Goal: Information Seeking & Learning: Get advice/opinions

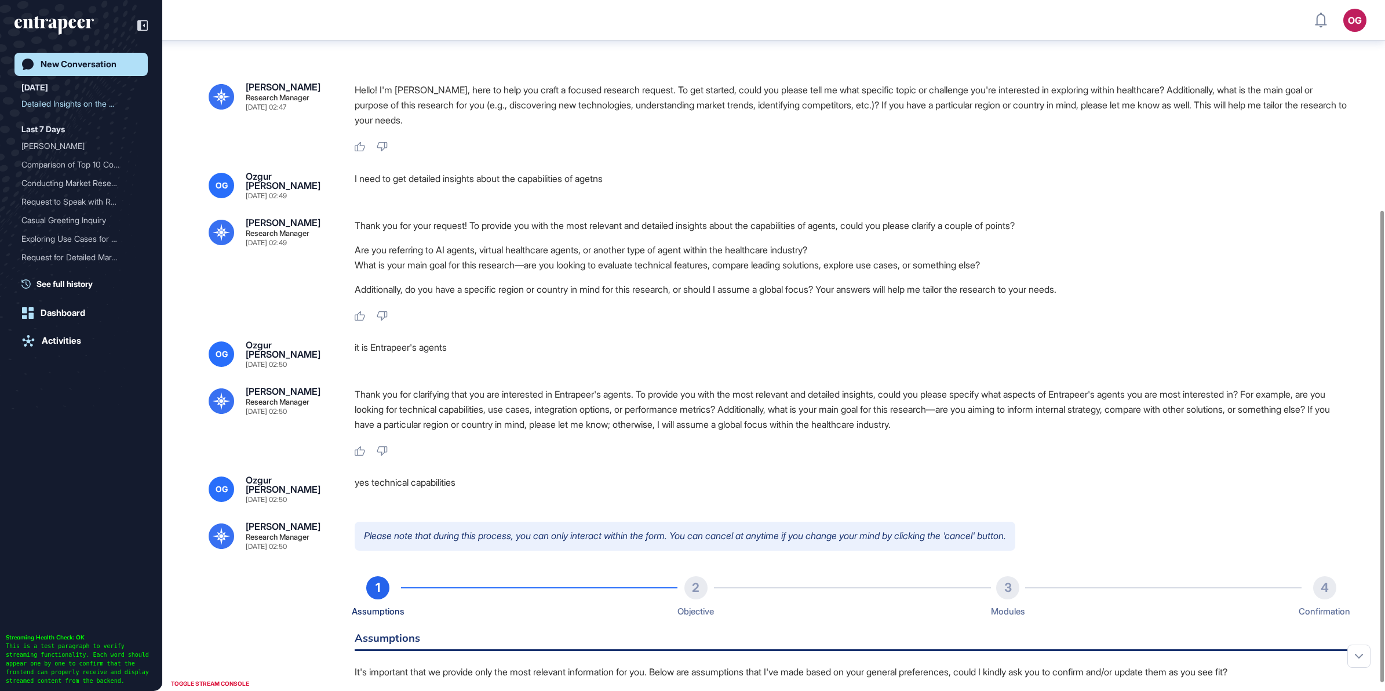
scroll to position [307, 0]
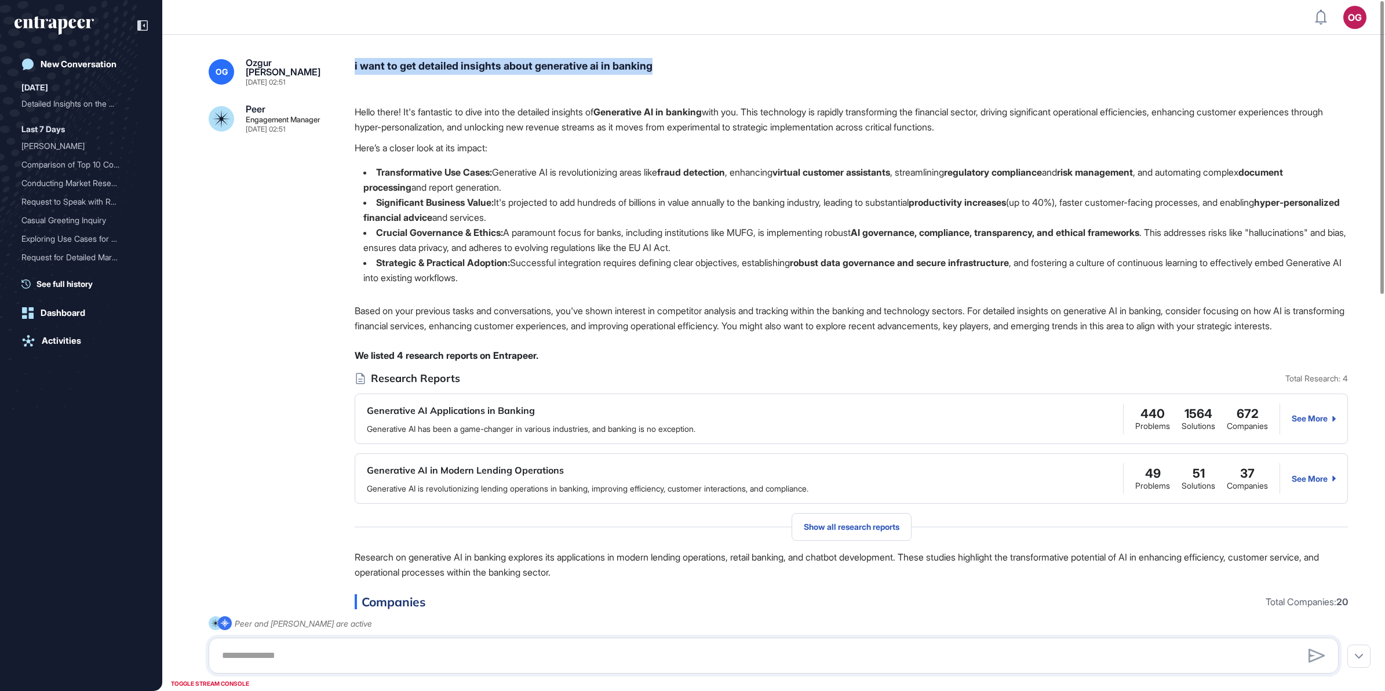
drag, startPoint x: 384, startPoint y: 67, endPoint x: 691, endPoint y: 74, distance: 307.3
click at [691, 74] on div "OG Ozgur Bora Gevrek Sep 12, 2025 02:51 i want to get detailed insights about g…" at bounding box center [774, 72] width 1130 height 28
copy div "i want to get detailed insights about generative ai in banking"
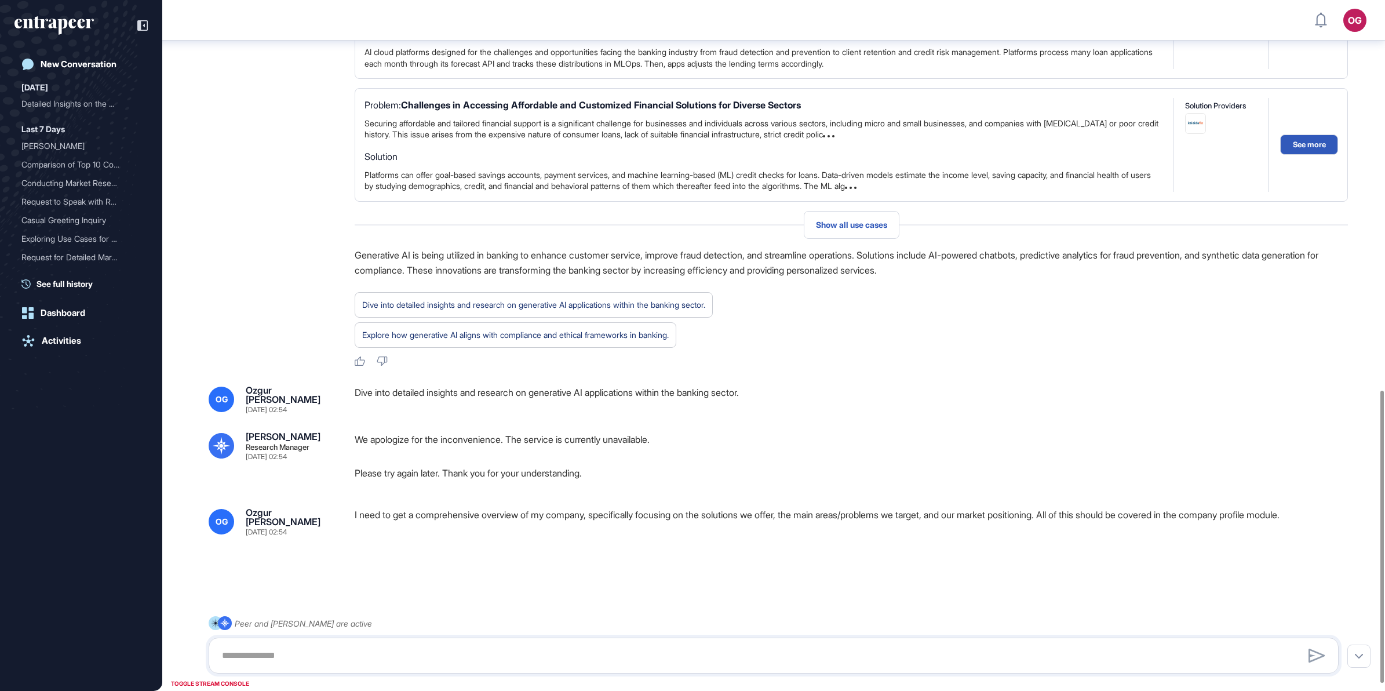
scroll to position [940, 0]
drag, startPoint x: 352, startPoint y: 400, endPoint x: 785, endPoint y: 401, distance: 433.0
click at [785, 401] on div "OG Ozgur Bora Gevrek Sep 12, 2025 02:54 Dive into detailed insights and researc…" at bounding box center [774, 399] width 1130 height 28
click at [356, 395] on div "Dive into detailed insights and research on generative AI applications within t…" at bounding box center [851, 399] width 993 height 28
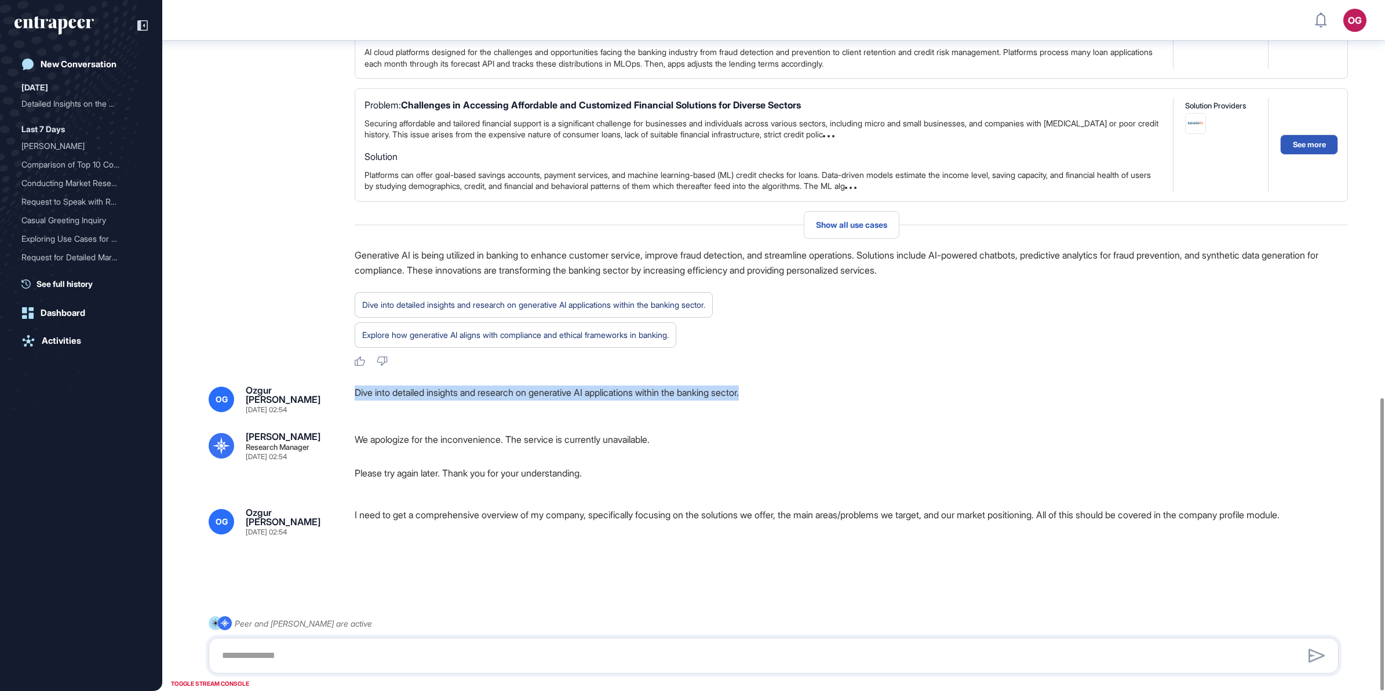
drag, startPoint x: 365, startPoint y: 405, endPoint x: 792, endPoint y: 400, distance: 426.6
click at [792, 400] on div "OG Ozgur Bora Gevrek Sep 12, 2025 02:54 Dive into detailed insights and researc…" at bounding box center [774, 399] width 1130 height 28
drag, startPoint x: 792, startPoint y: 400, endPoint x: 728, endPoint y: 446, distance: 78.8
click at [729, 446] on p "We apologize for the inconvenience. The service is currently unavailable." at bounding box center [851, 439] width 993 height 15
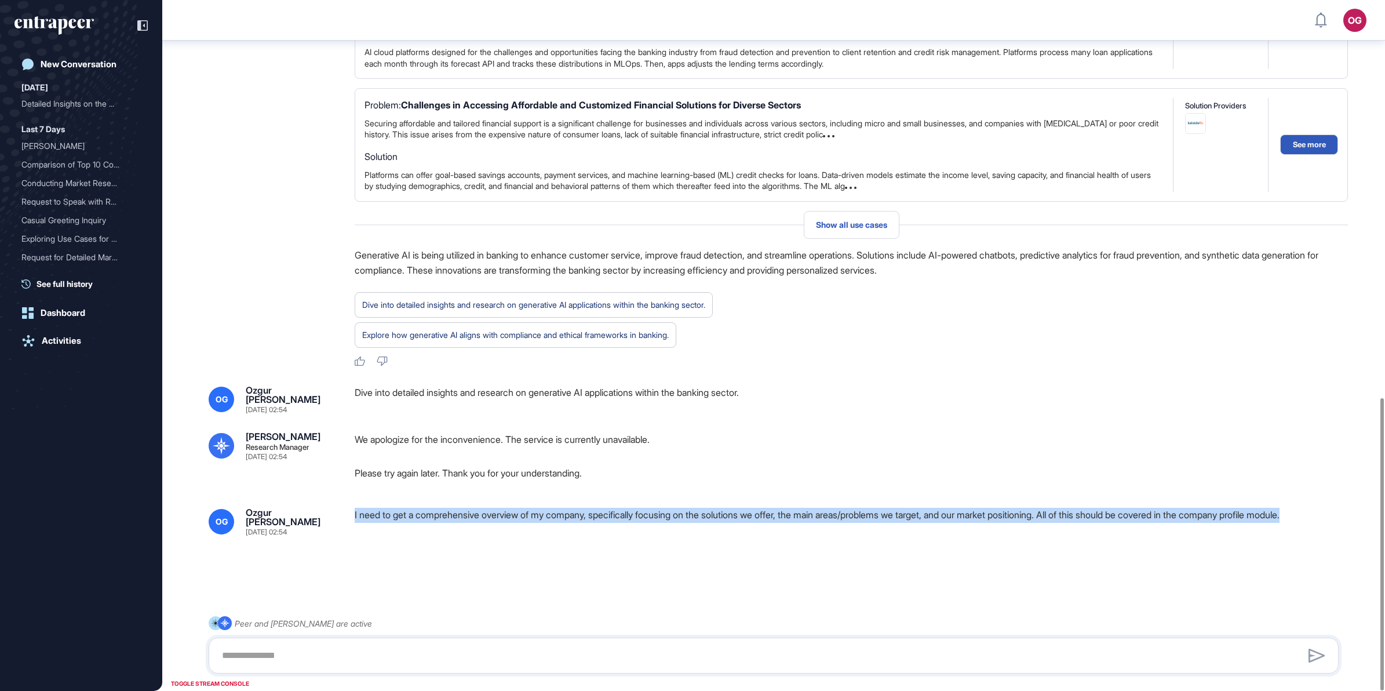
drag, startPoint x: 372, startPoint y: 520, endPoint x: 1365, endPoint y: 511, distance: 993.5
copy div "I need to get a comprehensive overview of my company, specifically focusing on …"
click at [505, 563] on div at bounding box center [774, 577] width 1130 height 46
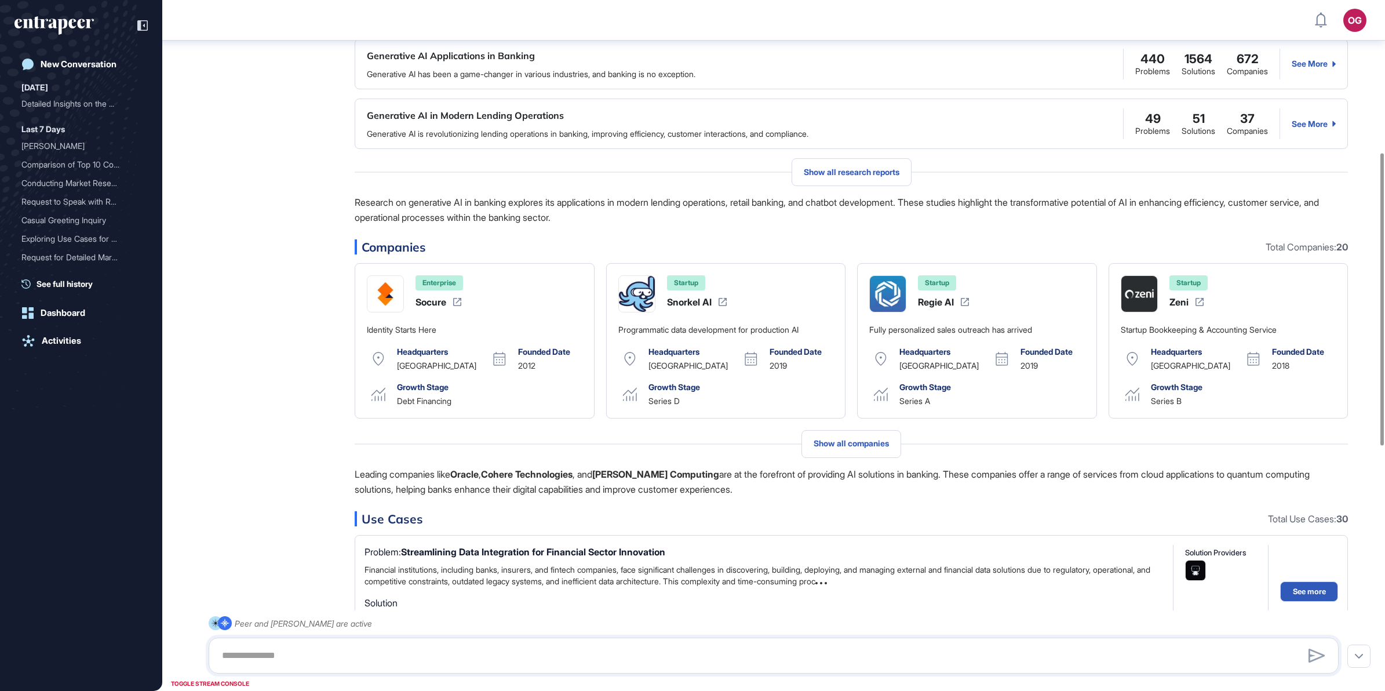
scroll to position [0, 0]
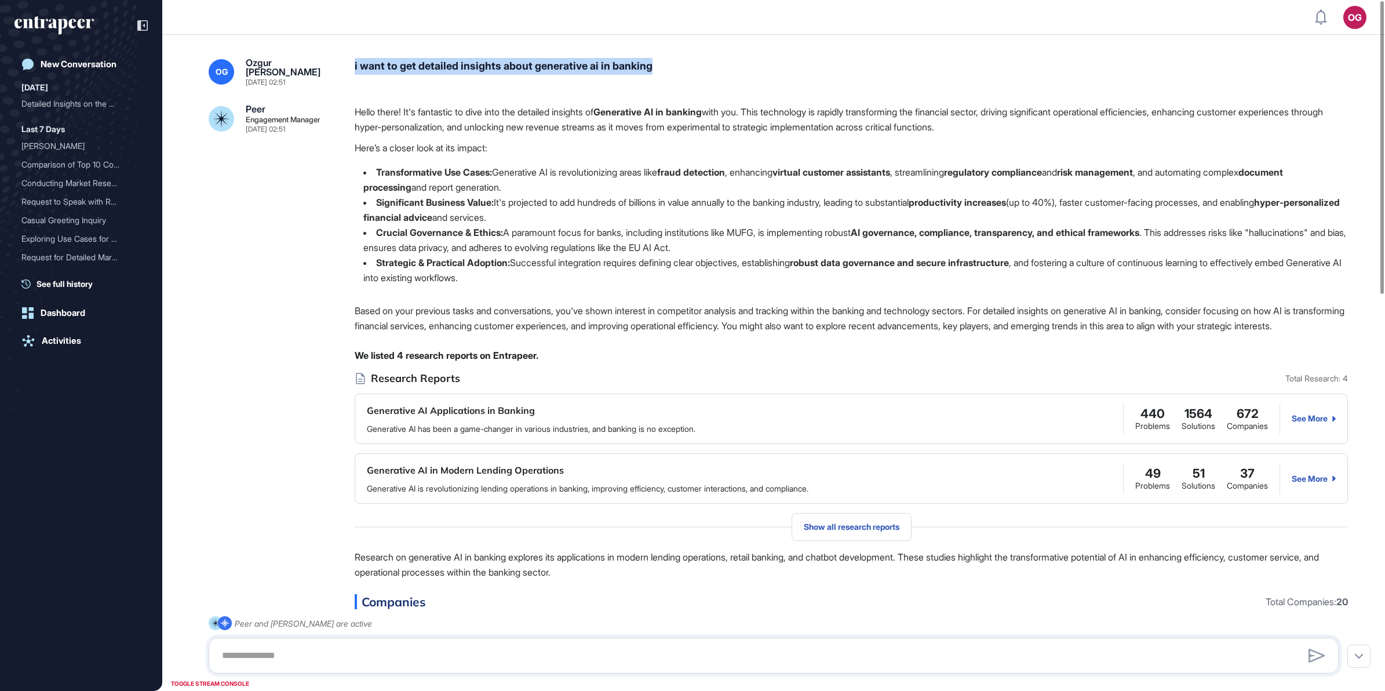
drag, startPoint x: 361, startPoint y: 64, endPoint x: 690, endPoint y: 73, distance: 328.7
click at [690, 73] on div "i want to get detailed insights about generative ai in banking" at bounding box center [851, 72] width 993 height 28
copy div "i want to get detailed insights about generative ai in banking"
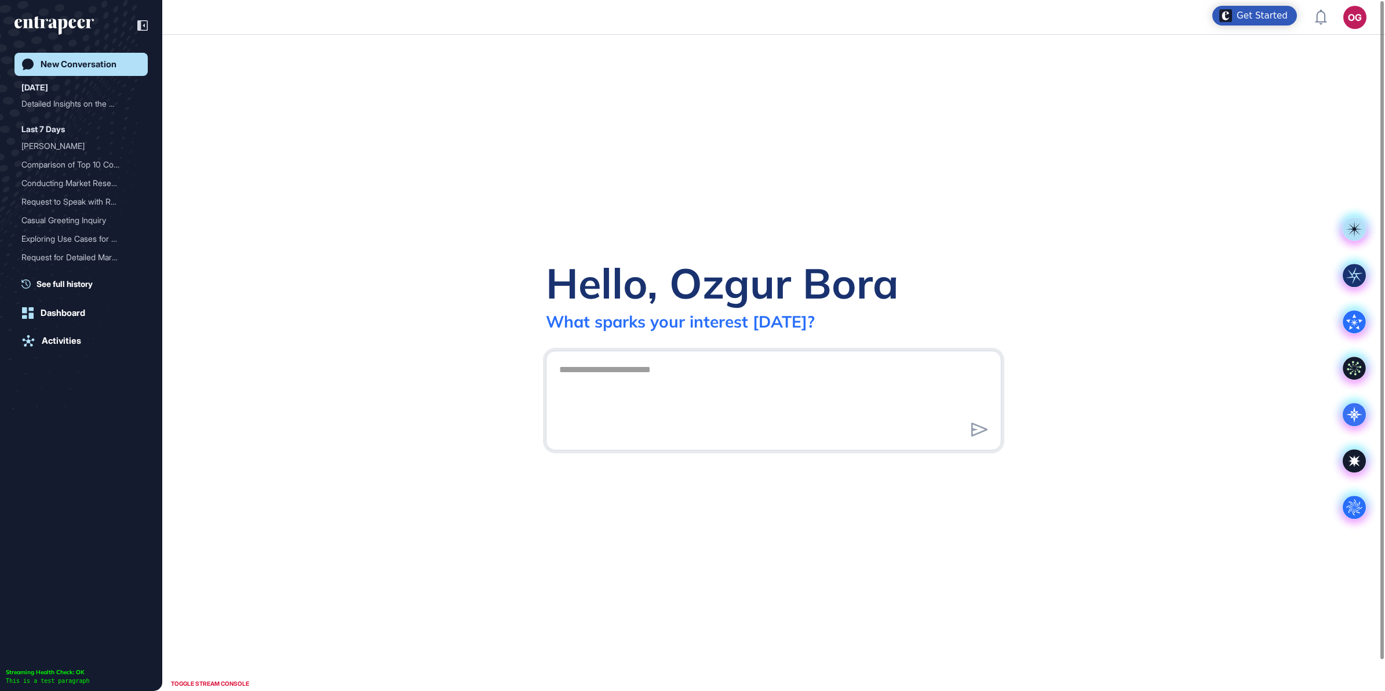
click at [636, 410] on textarea at bounding box center [773, 398] width 443 height 81
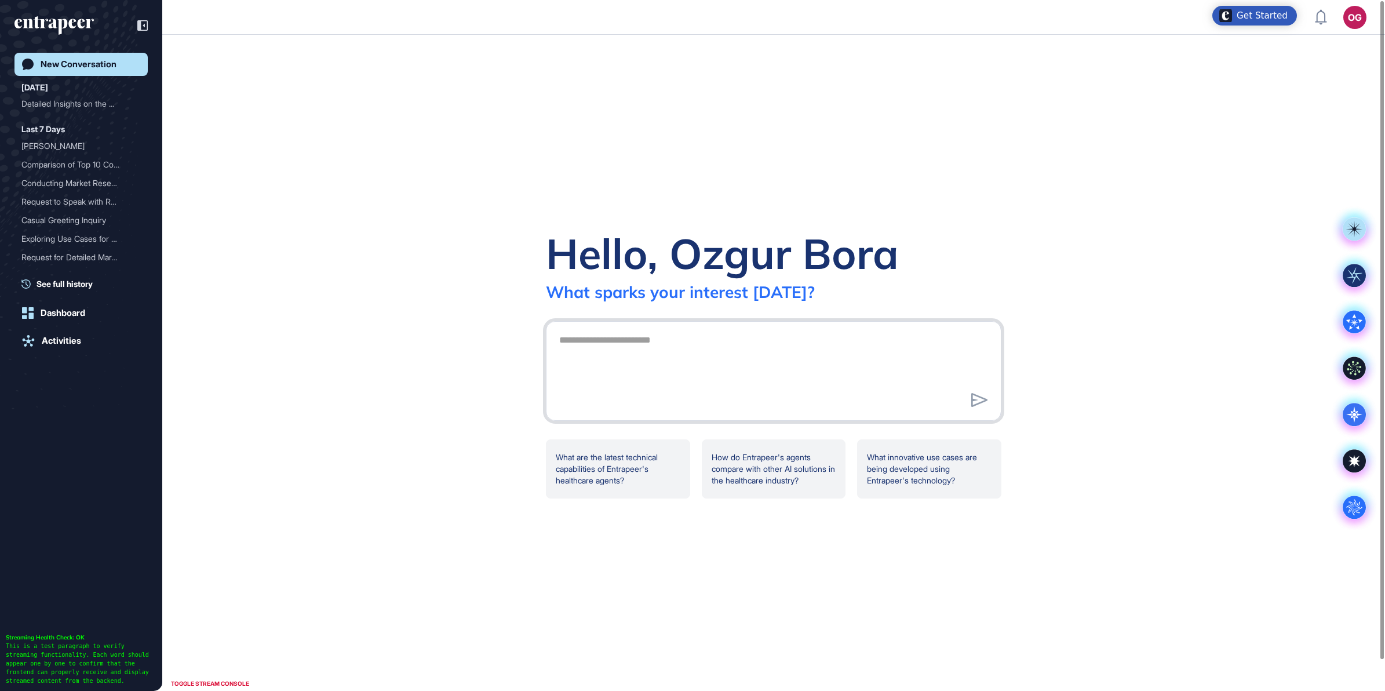
click at [649, 369] on textarea at bounding box center [773, 369] width 443 height 81
paste textarea "**********"
type textarea "**********"
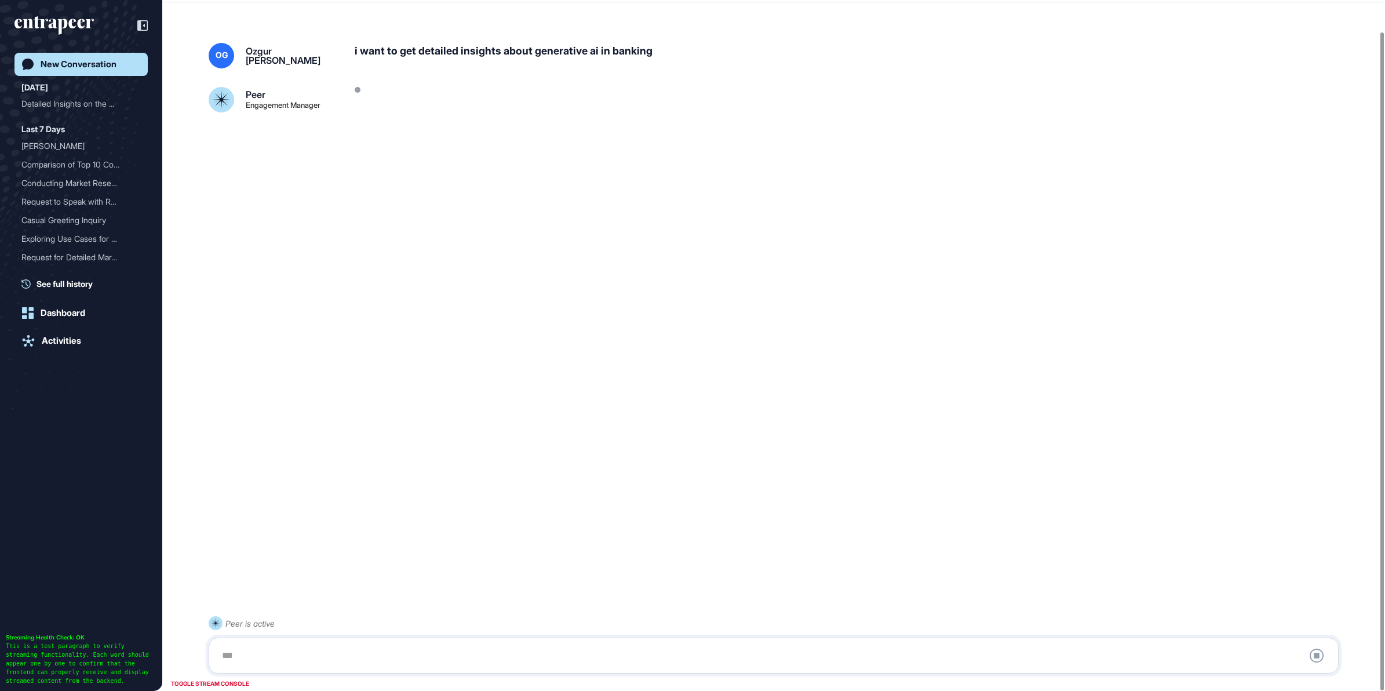
scroll to position [32, 0]
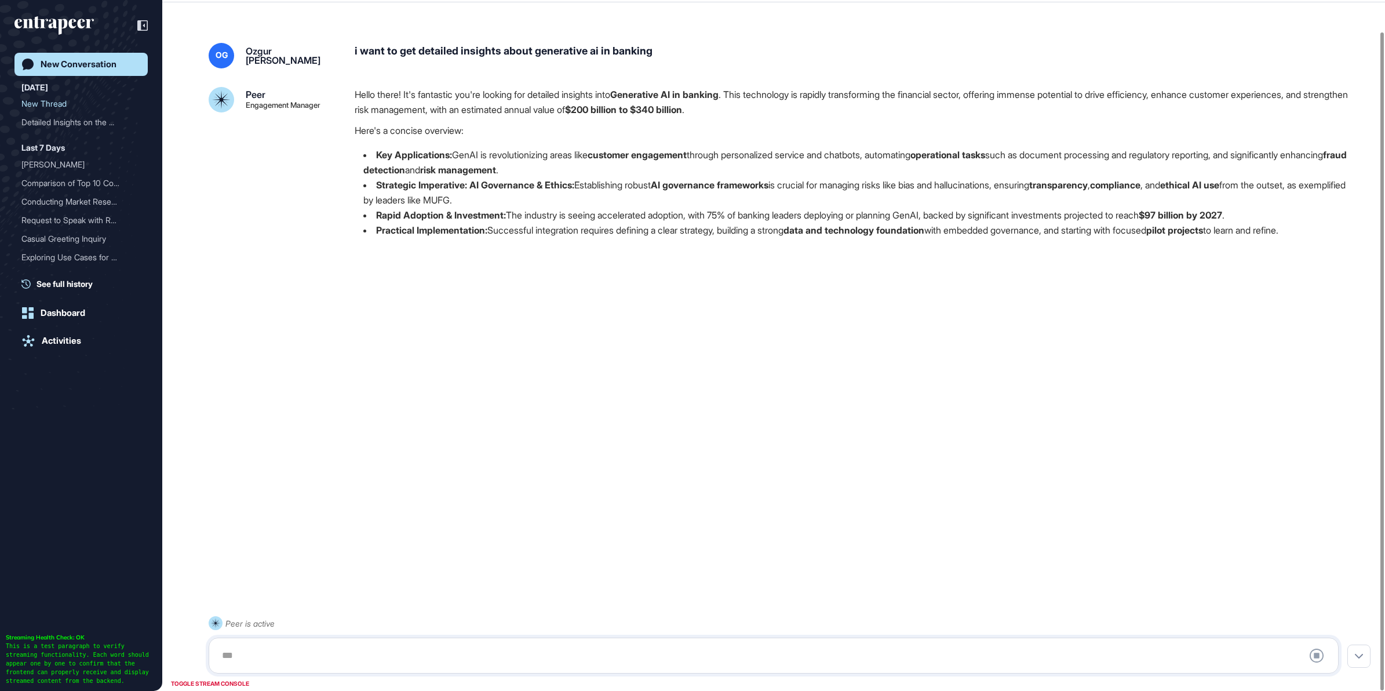
click at [236, 679] on div "TOGGLE STREAM CONSOLE" at bounding box center [210, 683] width 84 height 14
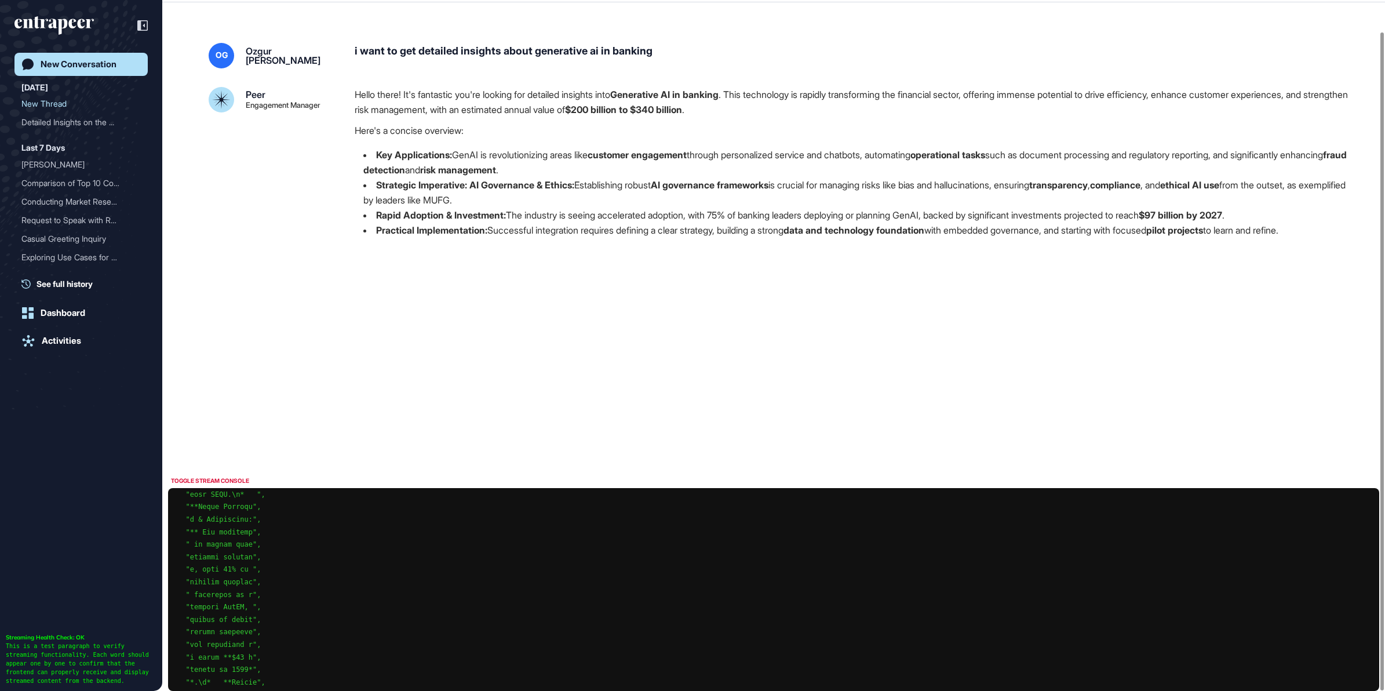
scroll to position [1594, 0]
click at [243, 480] on div "TOGGLE STREAM CONSOLE" at bounding box center [210, 481] width 84 height 14
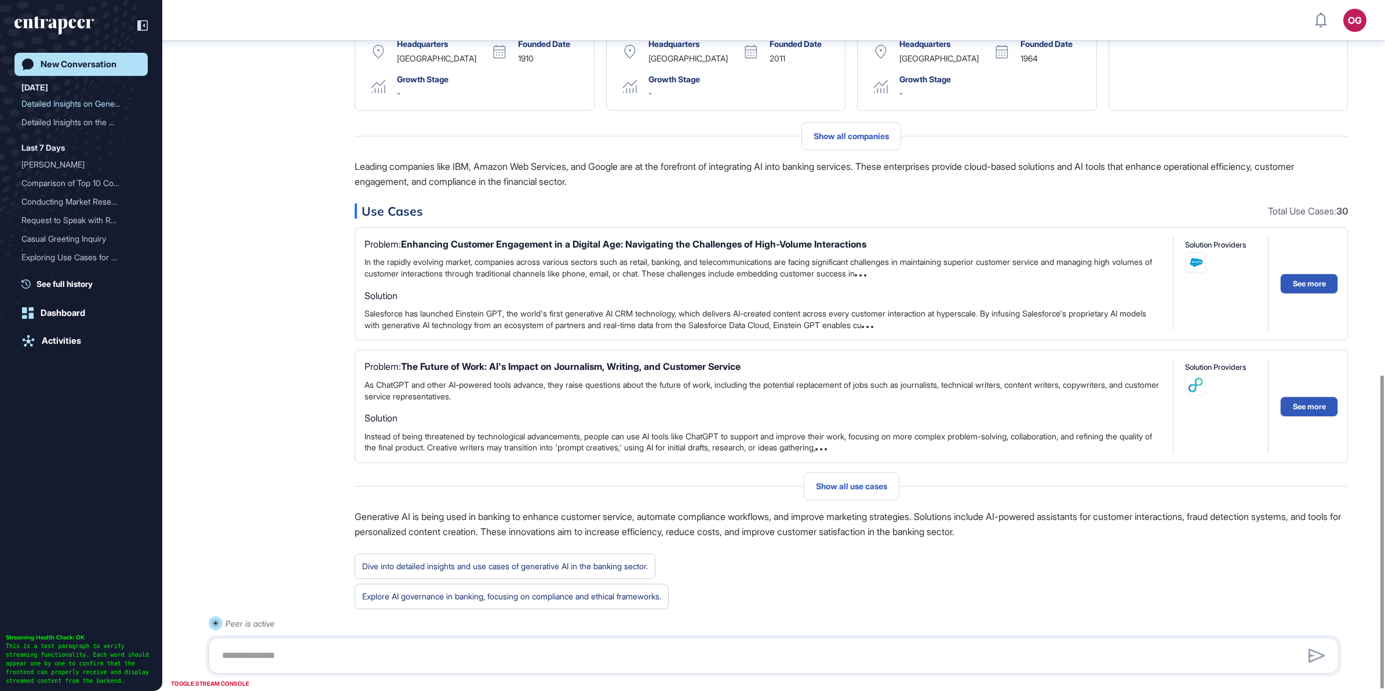
scroll to position [829, 0]
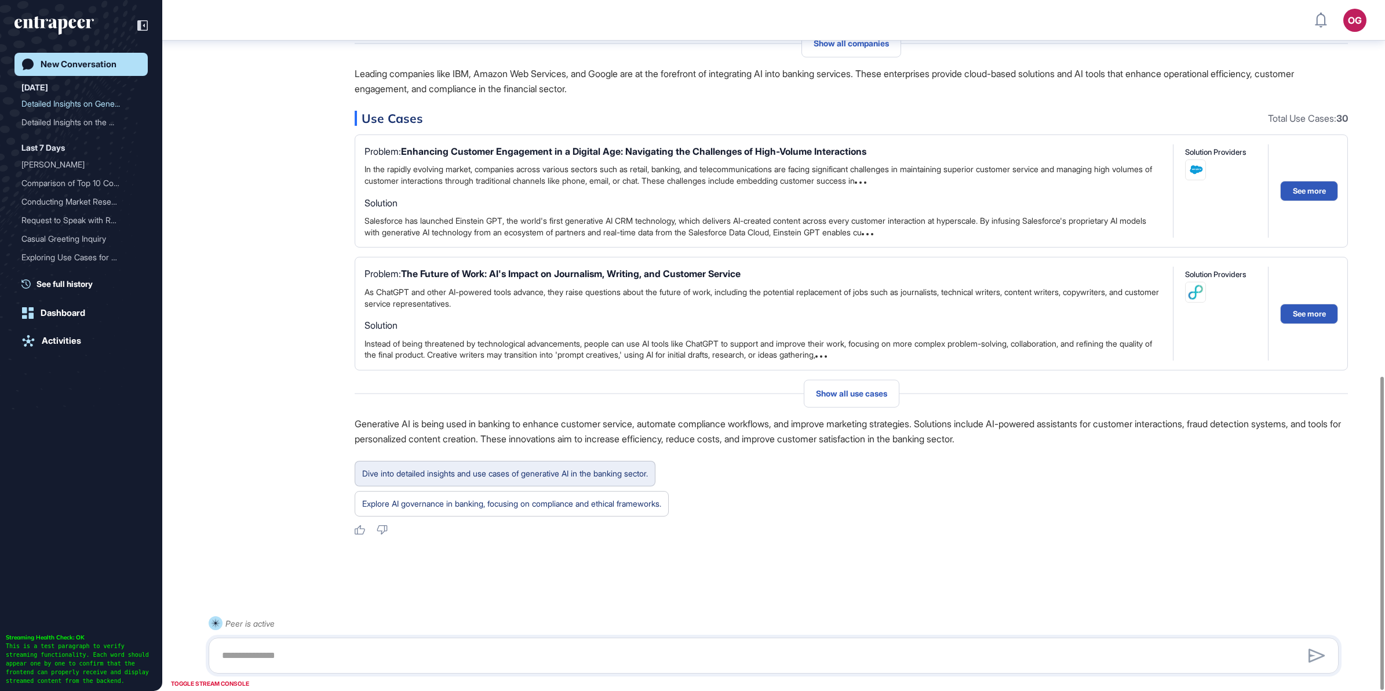
click at [370, 469] on div "Dive into detailed insights and use cases of generative AI in the banking secto…" at bounding box center [505, 473] width 286 height 15
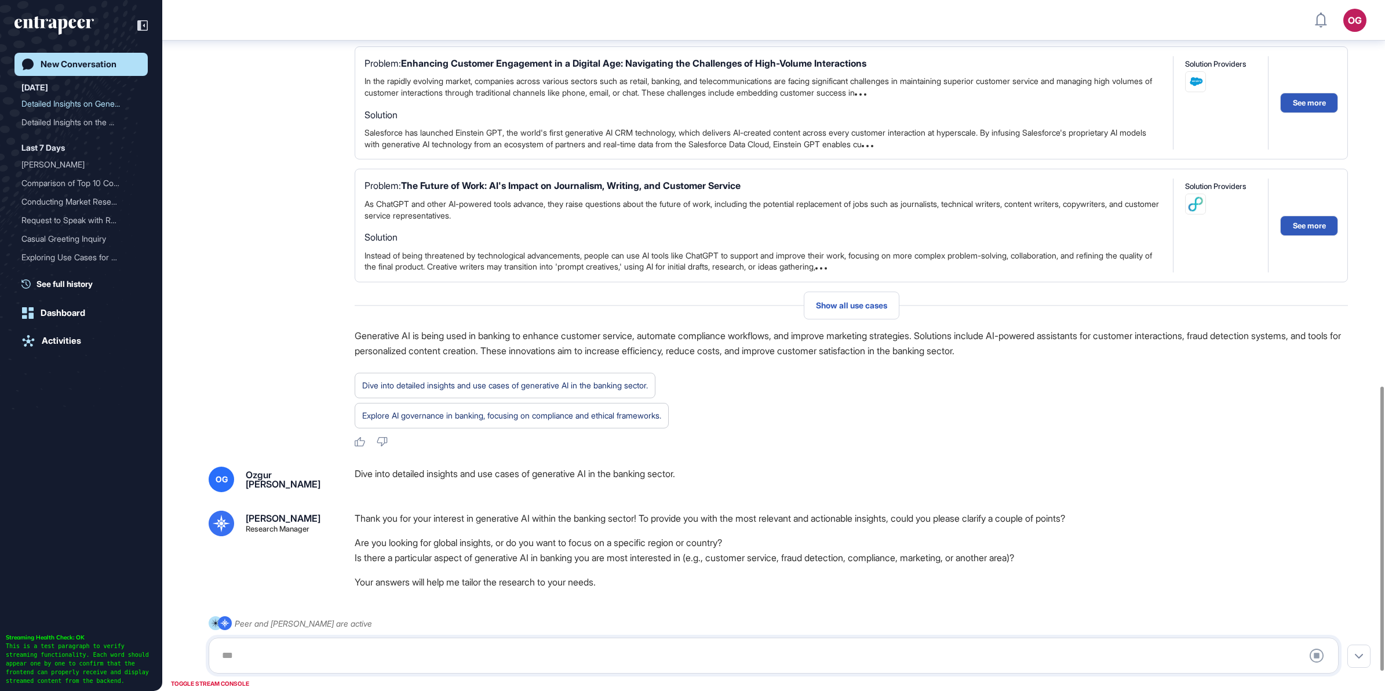
scroll to position [984, 0]
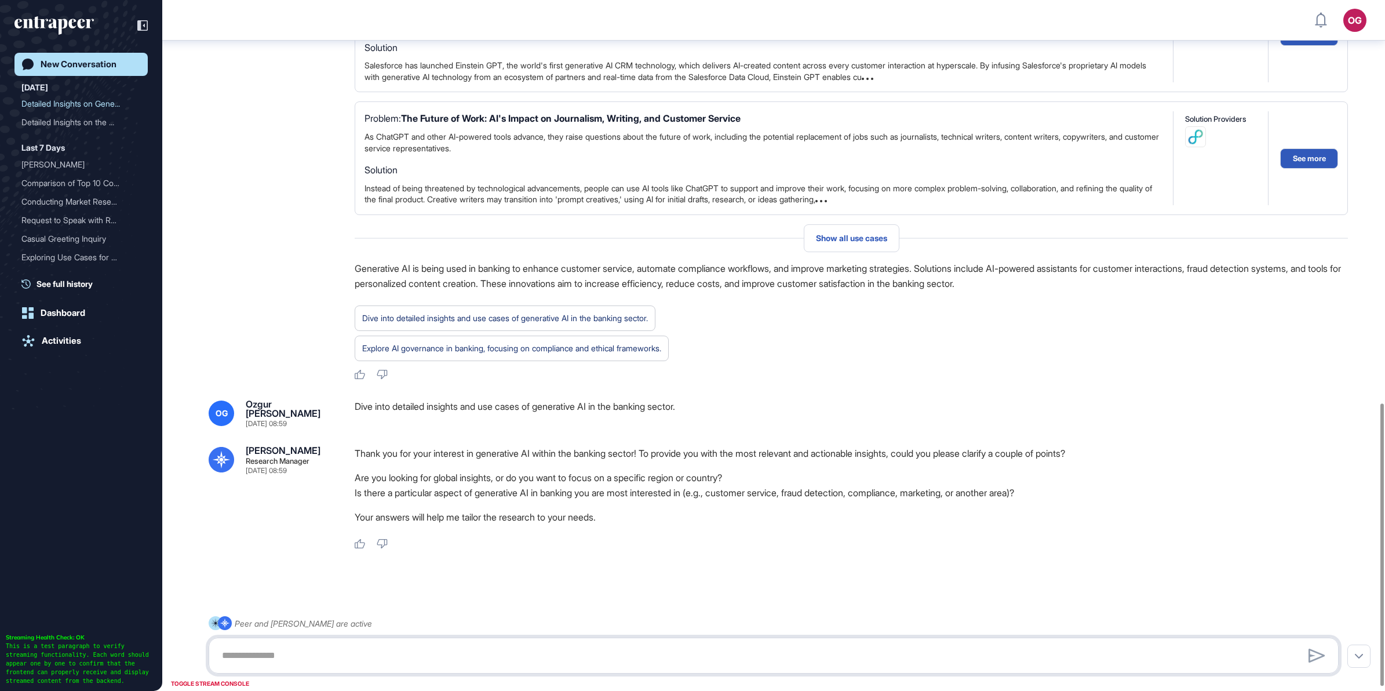
click at [482, 654] on textarea at bounding box center [773, 655] width 1117 height 23
paste textarea "**********"
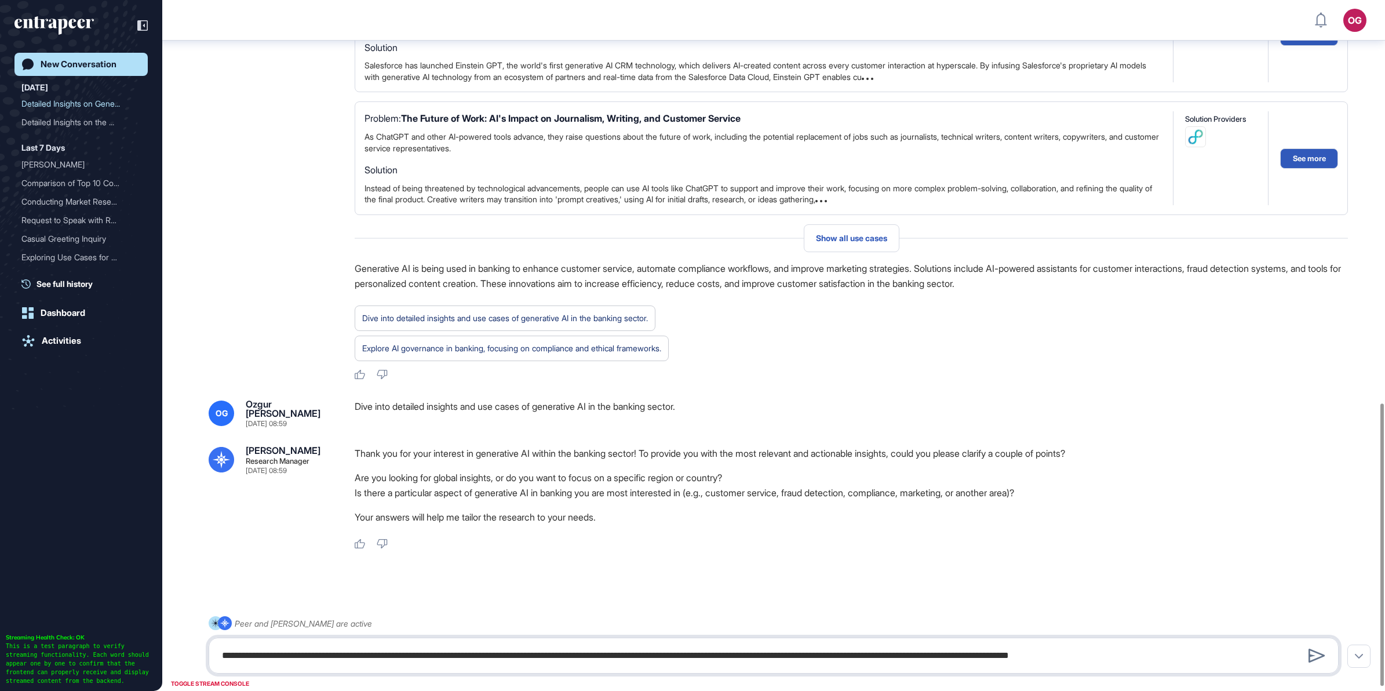
type textarea "**********"
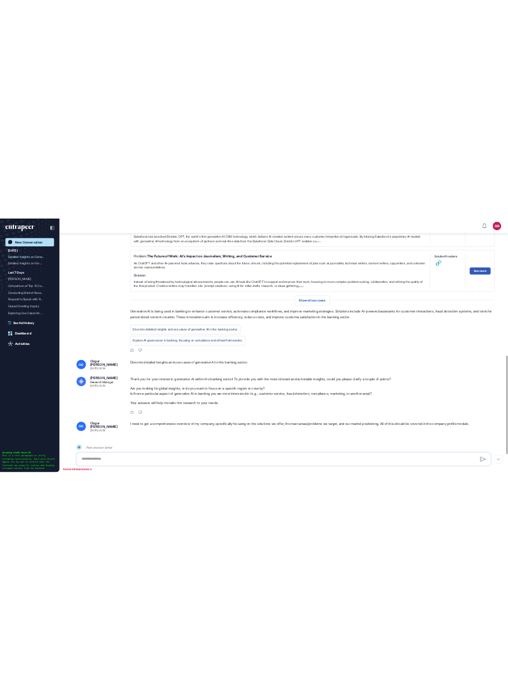
scroll to position [1011, 0]
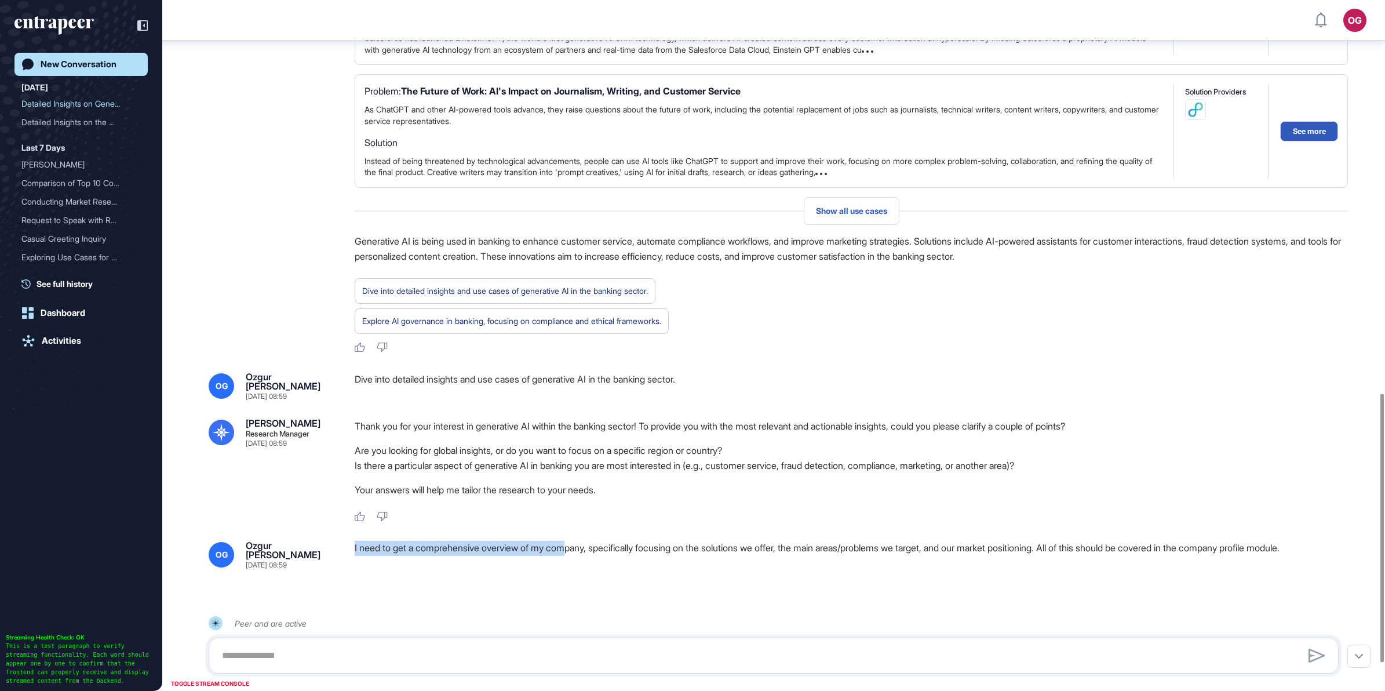
drag, startPoint x: 467, startPoint y: 548, endPoint x: 574, endPoint y: 545, distance: 107.3
click at [574, 546] on div "OG Ozgur Bora Gevrek Sep 12, 2025 08:59 I need to get a comprehensive overview …" at bounding box center [774, 555] width 1130 height 28
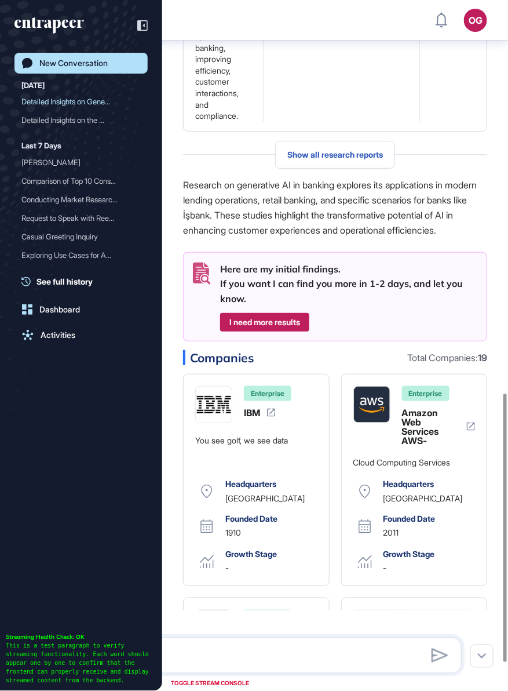
scroll to position [691, 508]
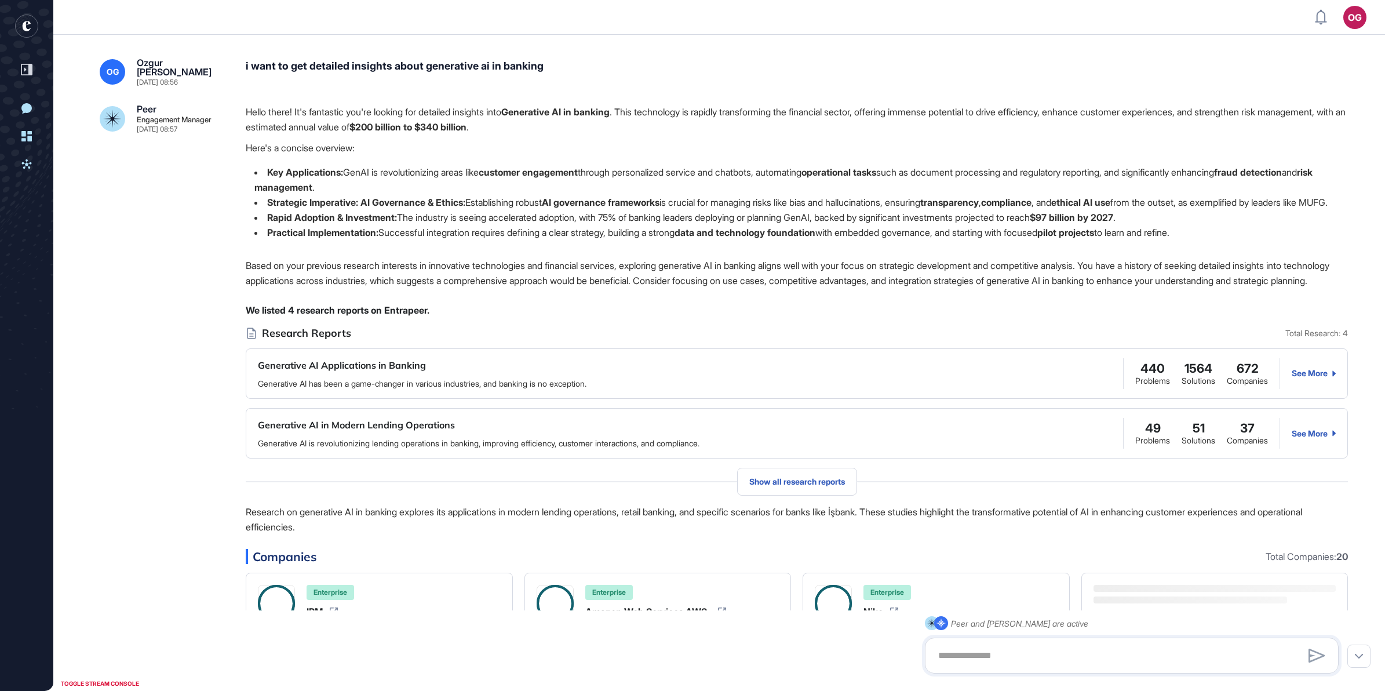
scroll to position [691, 1385]
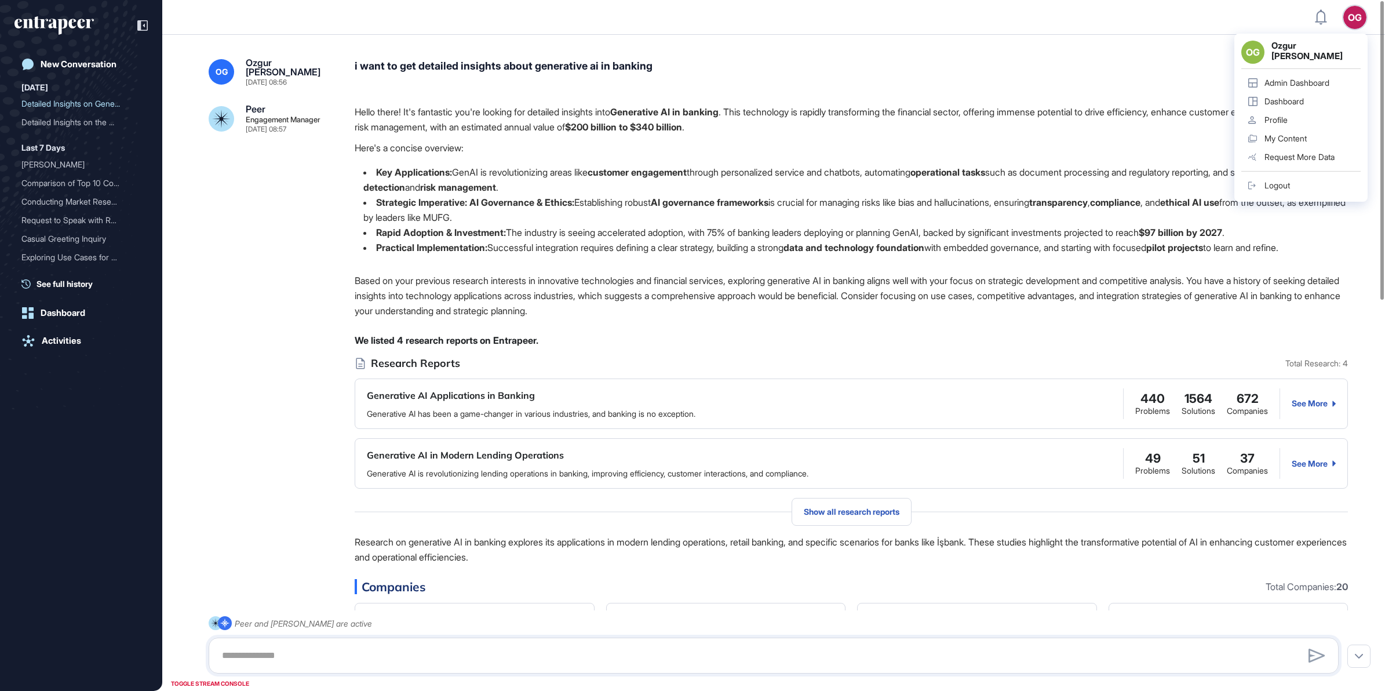
click at [508, 145] on p "Here's a concise overview:" at bounding box center [851, 147] width 993 height 15
click at [90, 60] on div "New Conversation" at bounding box center [79, 64] width 76 height 10
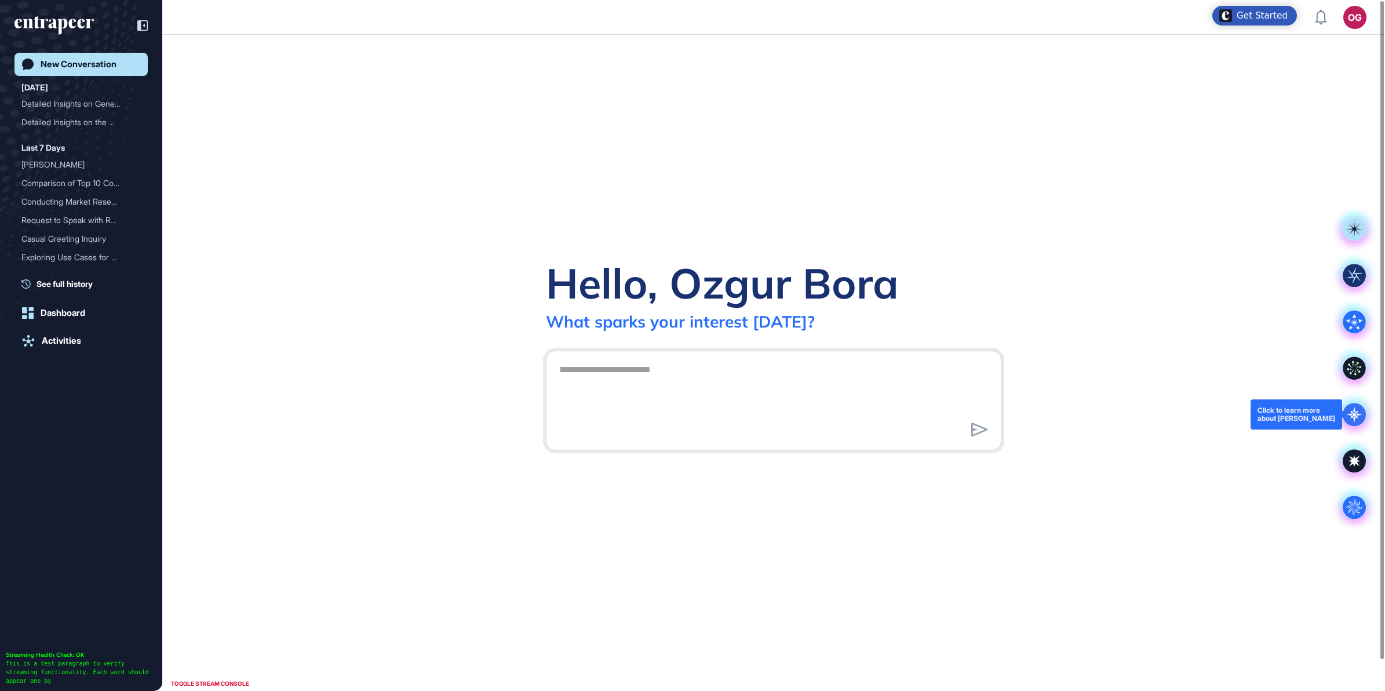
click at [508, 415] on icon at bounding box center [1355, 415] width 4 height 4
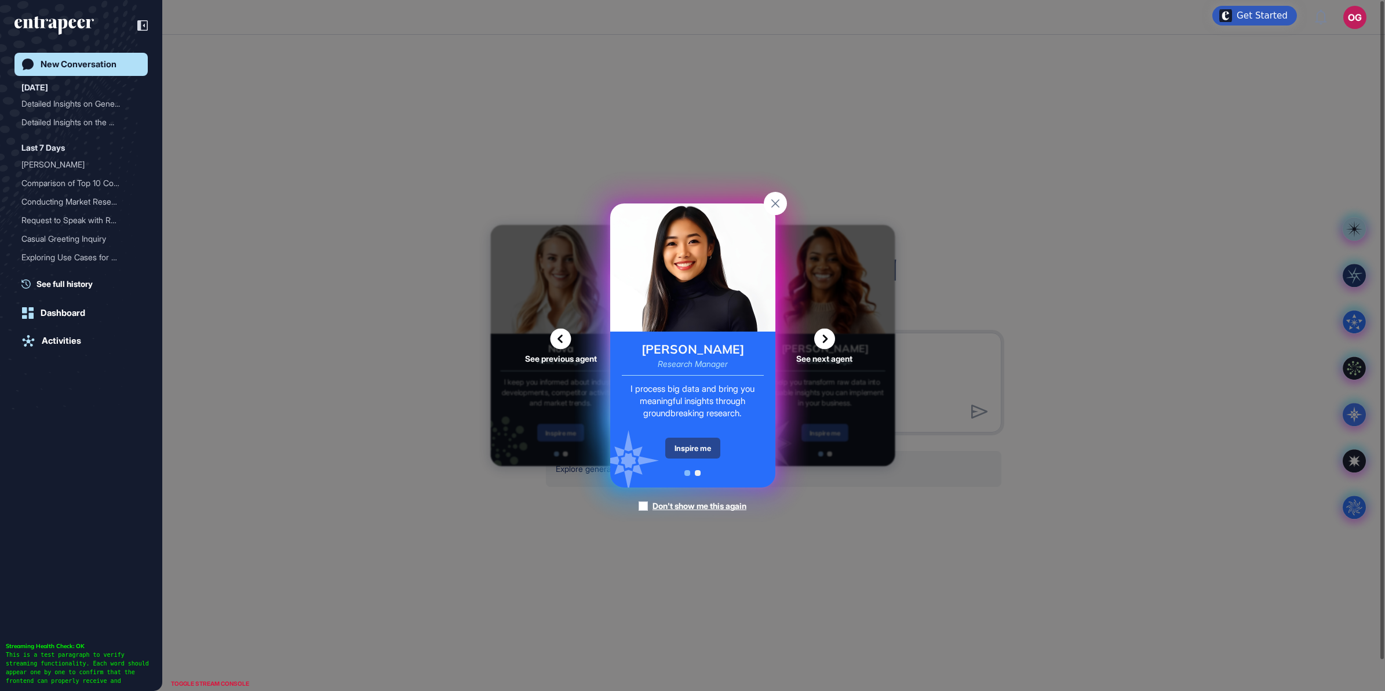
click at [508, 439] on div "Inspire me" at bounding box center [692, 448] width 55 height 21
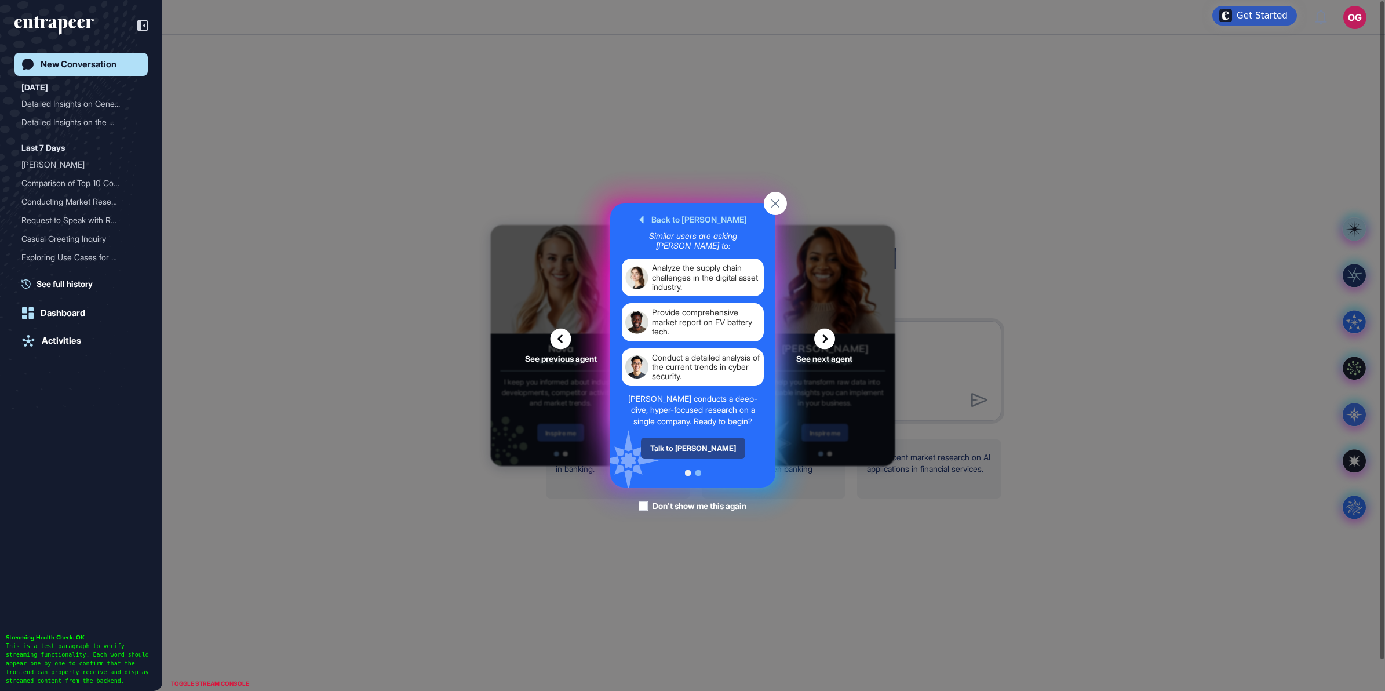
click at [508, 450] on div "Talk to Reese" at bounding box center [692, 448] width 104 height 21
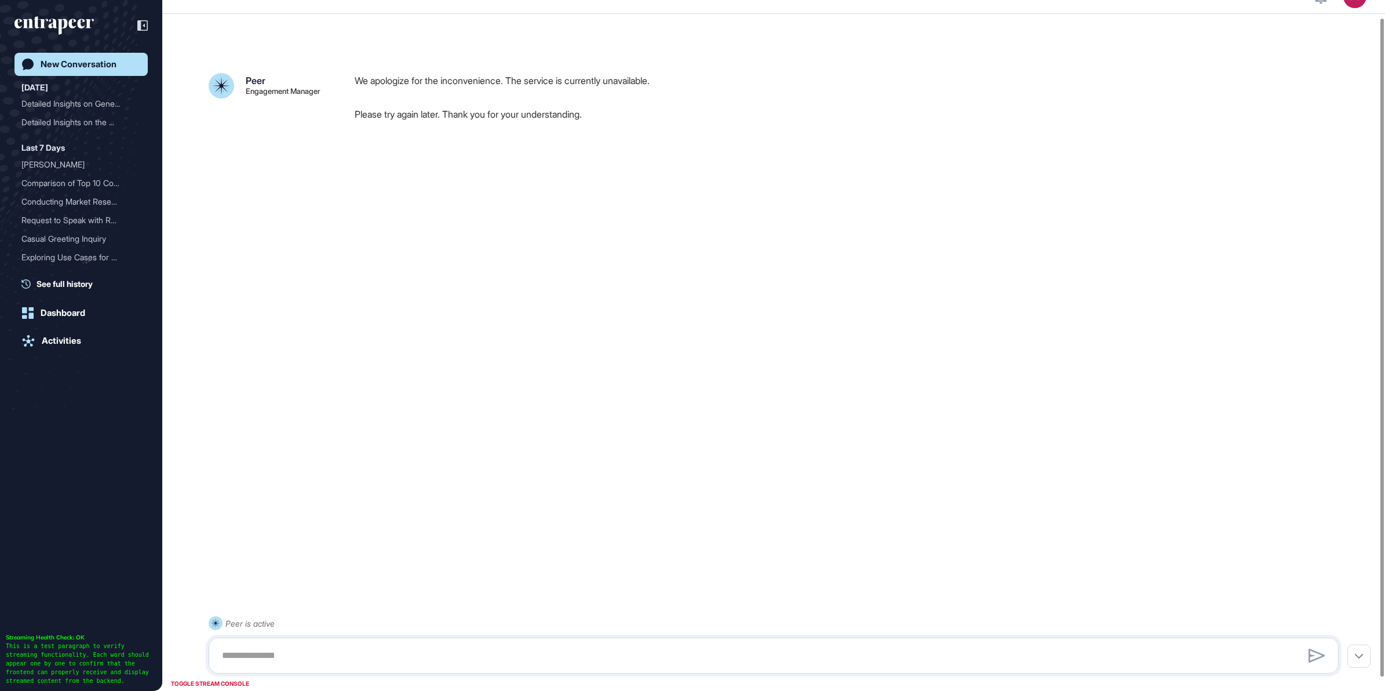
scroll to position [32, 0]
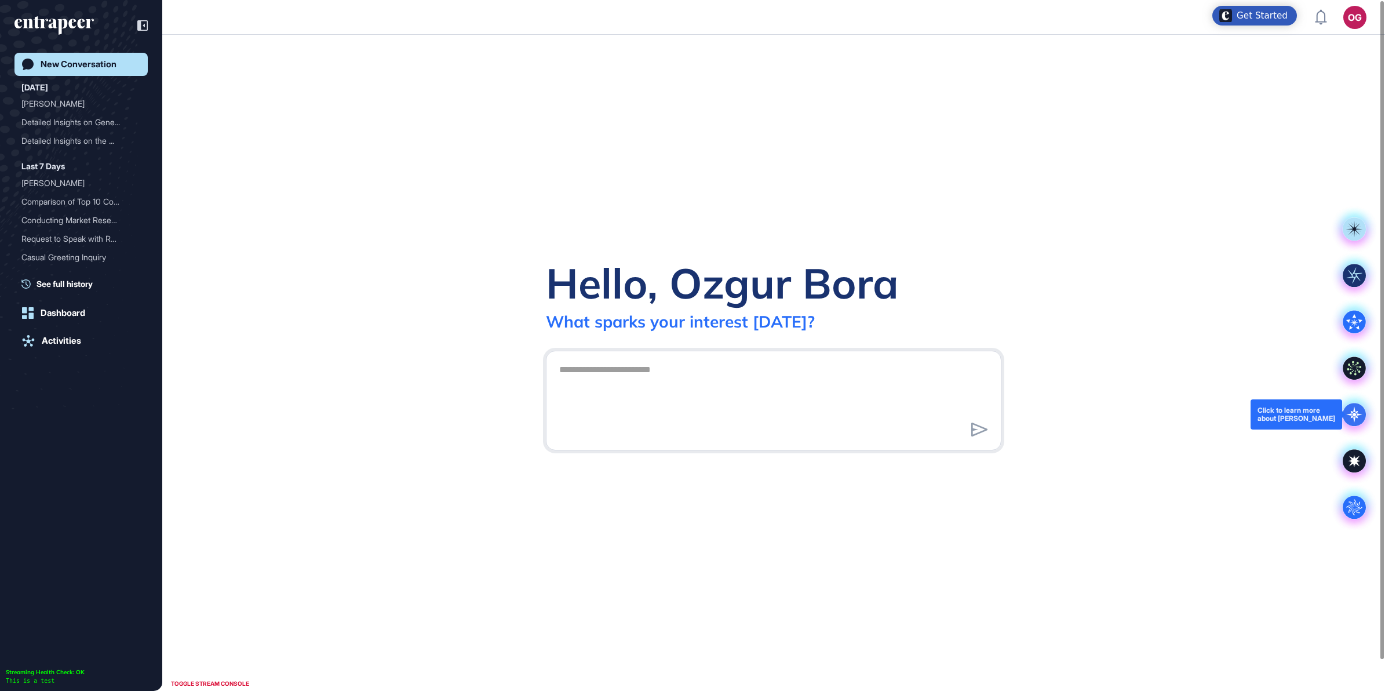
click at [1356, 409] on icon at bounding box center [1354, 414] width 23 height 23
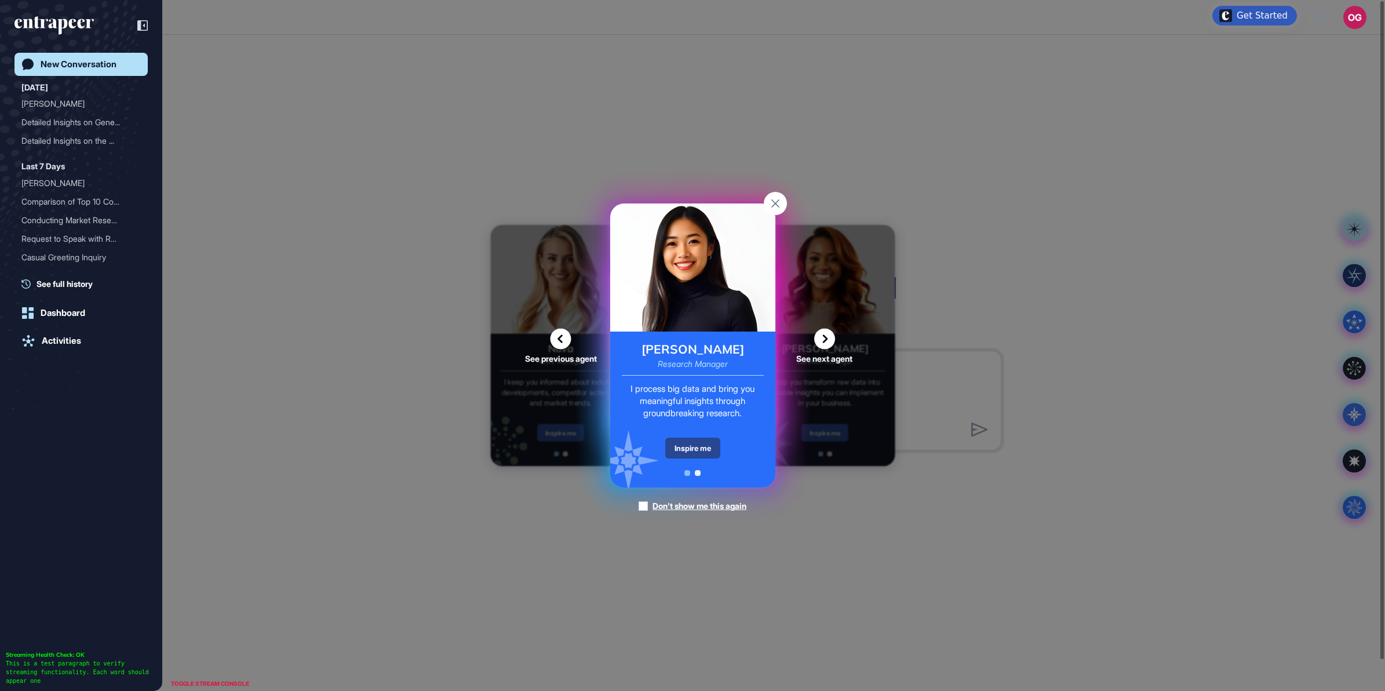
click at [704, 439] on div "Inspire me" at bounding box center [692, 448] width 55 height 21
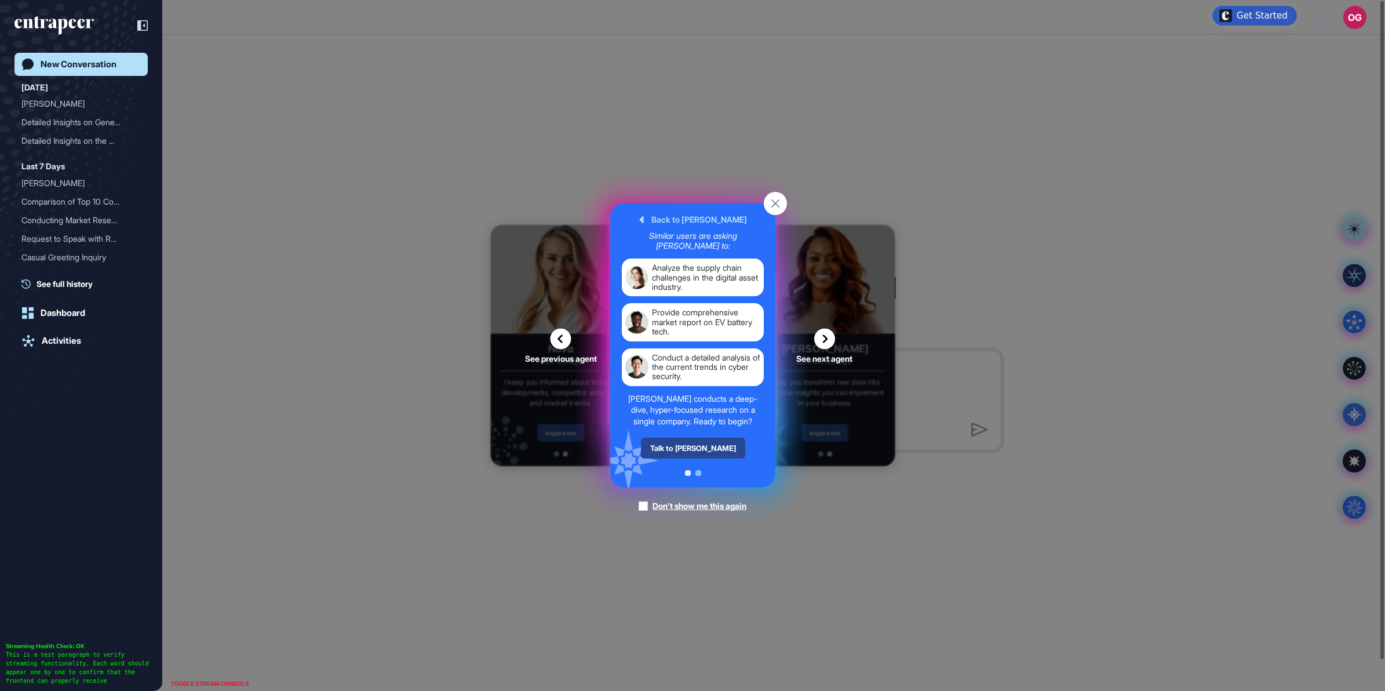
click at [703, 443] on div "Talk to Reese" at bounding box center [692, 448] width 104 height 21
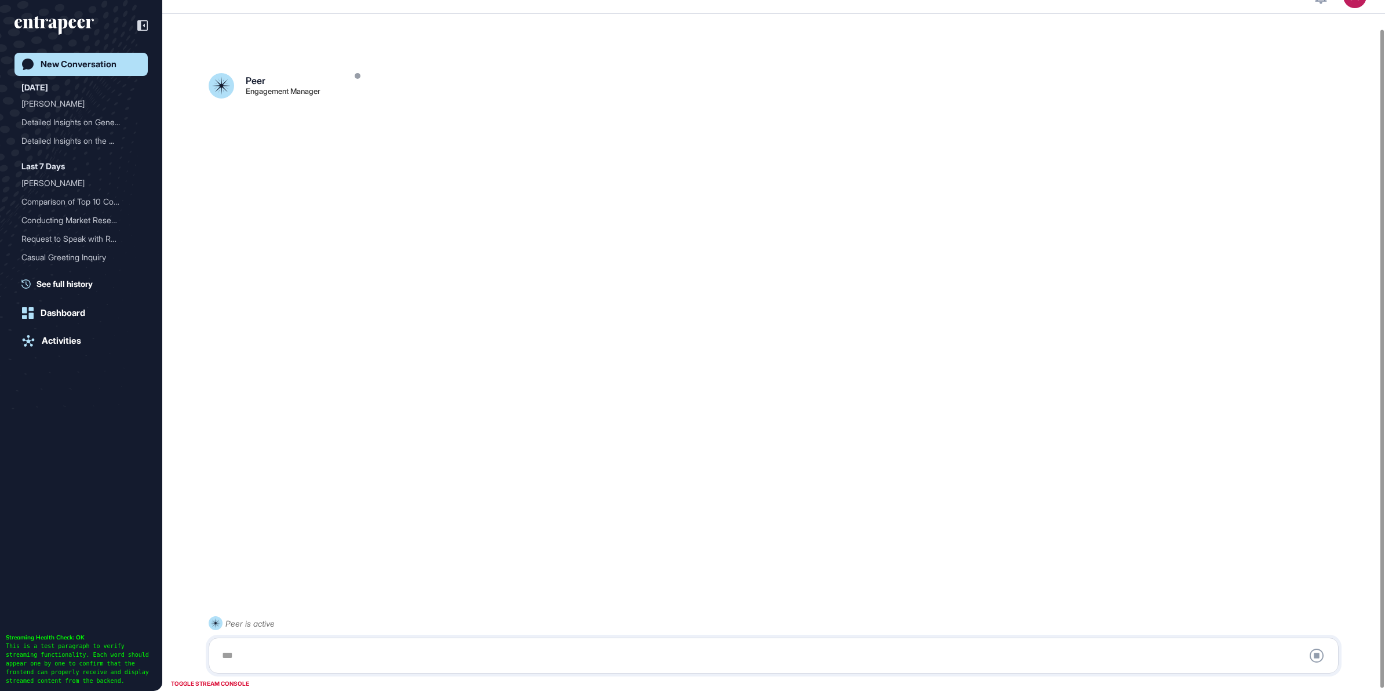
scroll to position [32, 0]
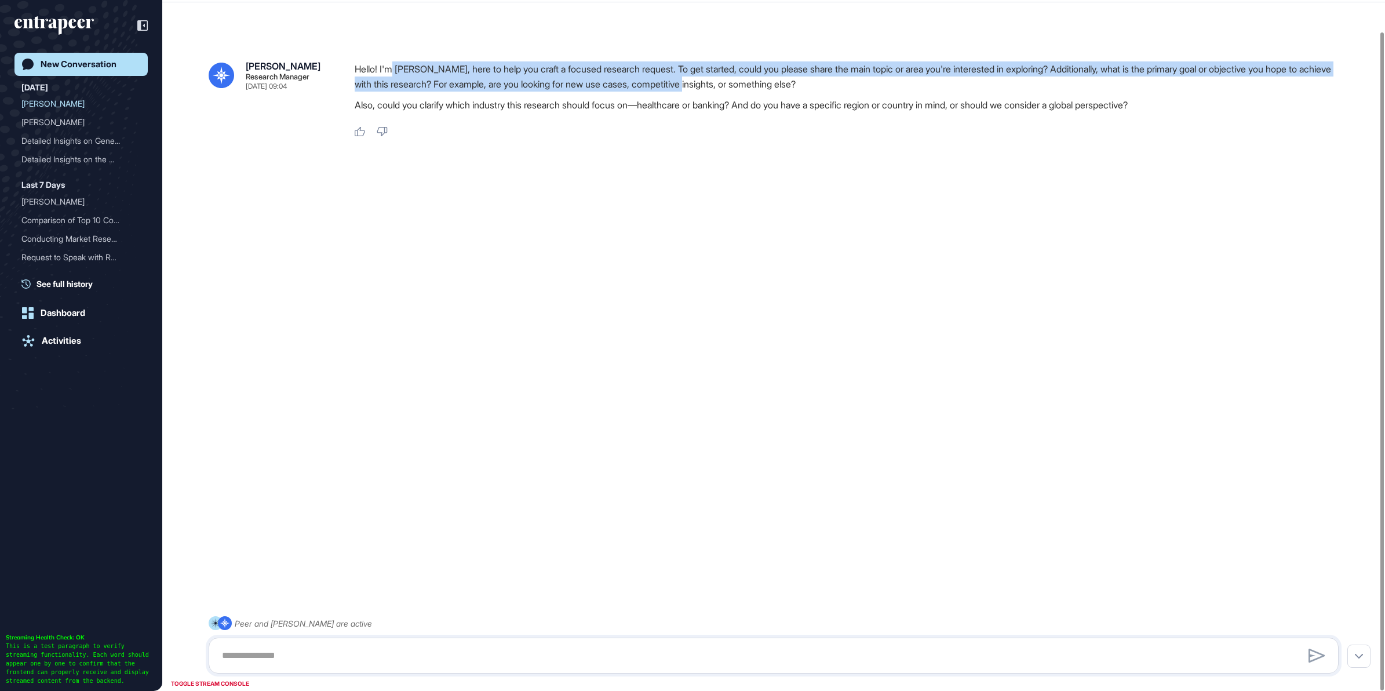
drag, startPoint x: 395, startPoint y: 68, endPoint x: 781, endPoint y: 85, distance: 386.9
click at [781, 85] on p "Hello! I'm Reese, here to help you craft a focused research request. To get sta…" at bounding box center [851, 76] width 993 height 30
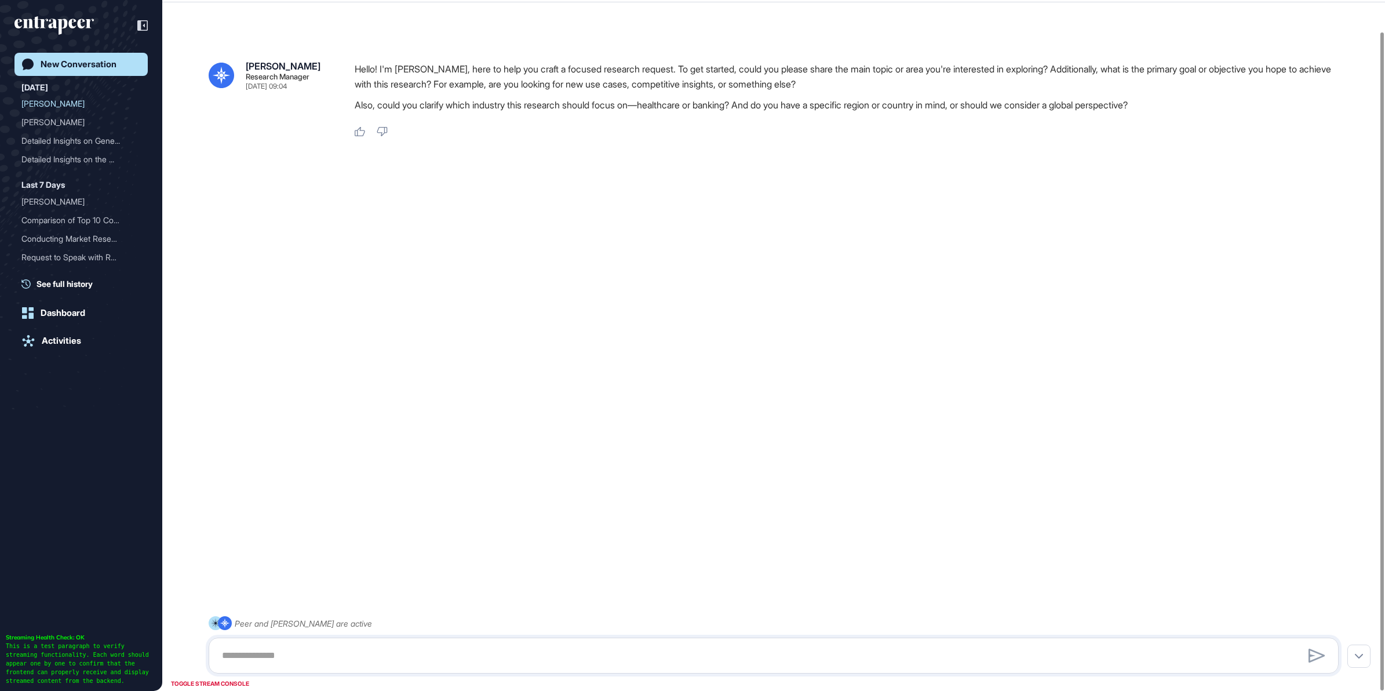
drag, startPoint x: 781, startPoint y: 85, endPoint x: 745, endPoint y: 177, distance: 99.5
click at [746, 177] on div at bounding box center [774, 179] width 1130 height 46
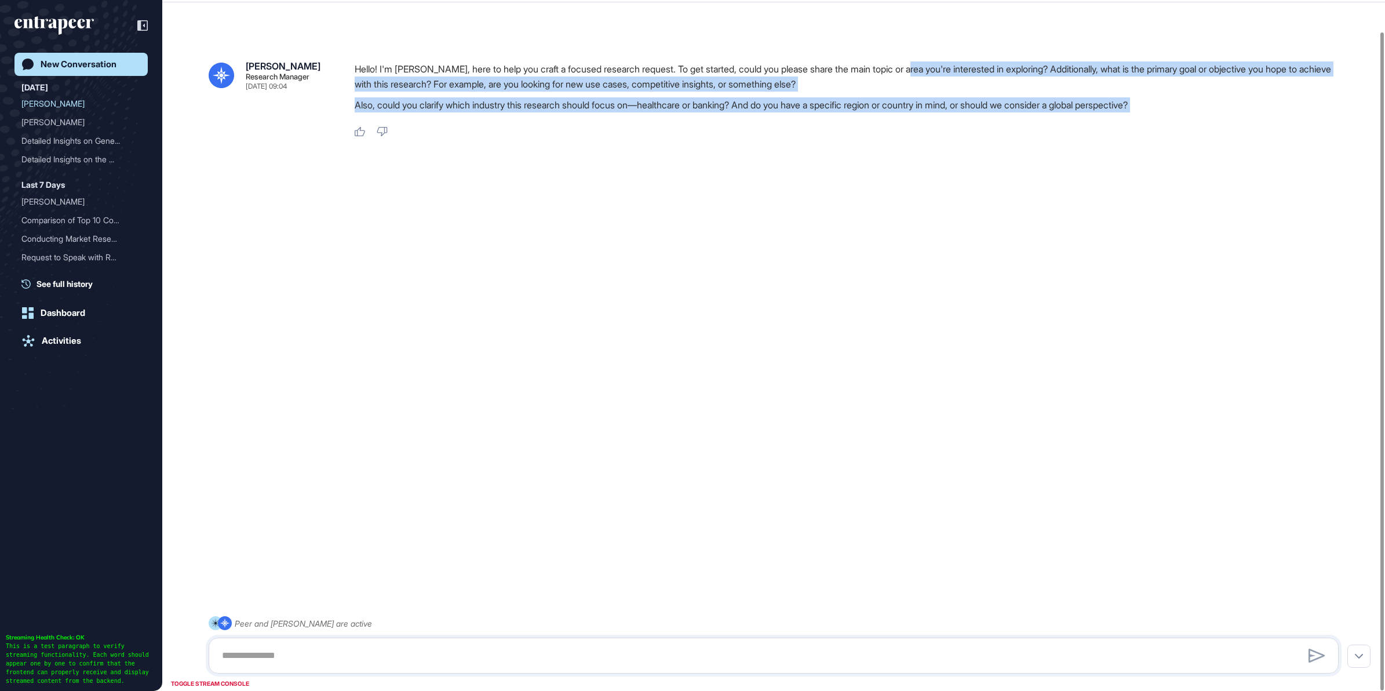
drag, startPoint x: 1149, startPoint y: 119, endPoint x: 1182, endPoint y: 142, distance: 40.5
click at [1182, 142] on div "Reese Research Manager Sep 12, 2025 09:04 Hello! I'm Reese, here to help you cr…" at bounding box center [773, 331] width 1223 height 622
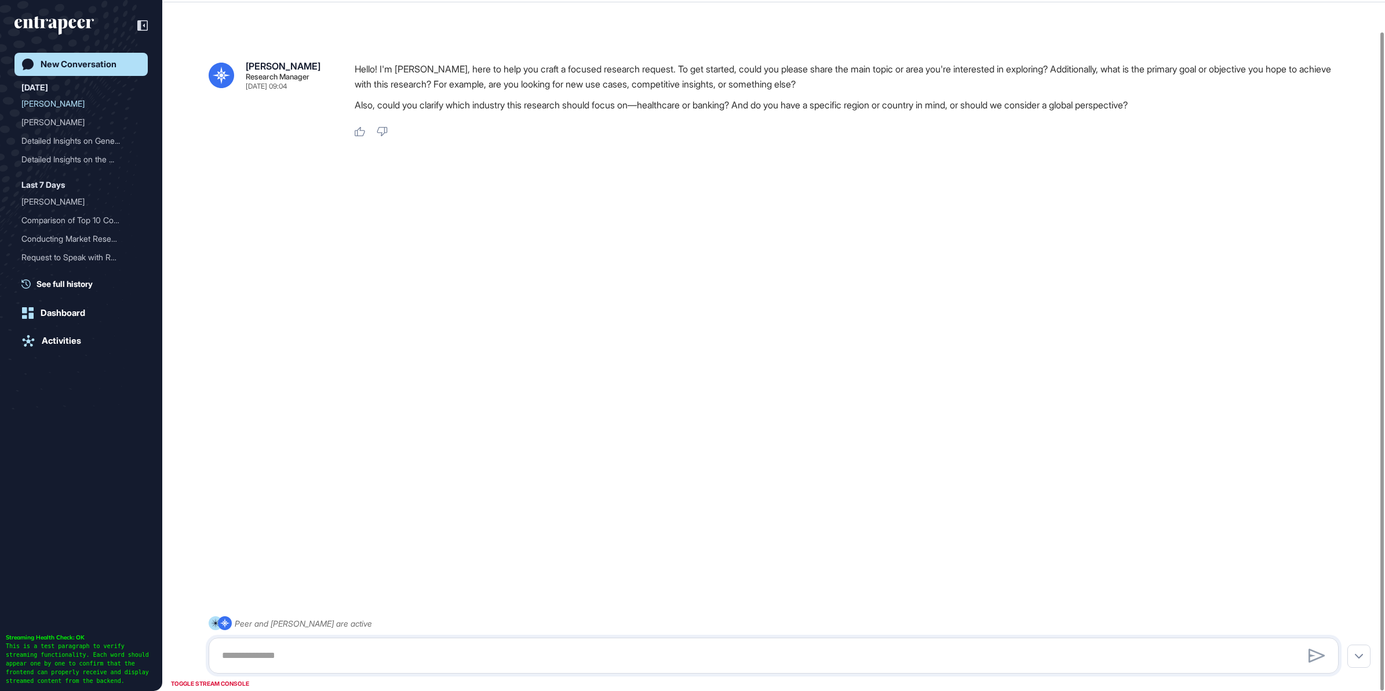
drag, startPoint x: 1182, startPoint y: 142, endPoint x: 1062, endPoint y: 219, distance: 142.3
click at [1062, 219] on div "Reese Research Manager Sep 12, 2025 09:04 Hello! I'm Reese, here to help you cr…" at bounding box center [773, 331] width 1223 height 622
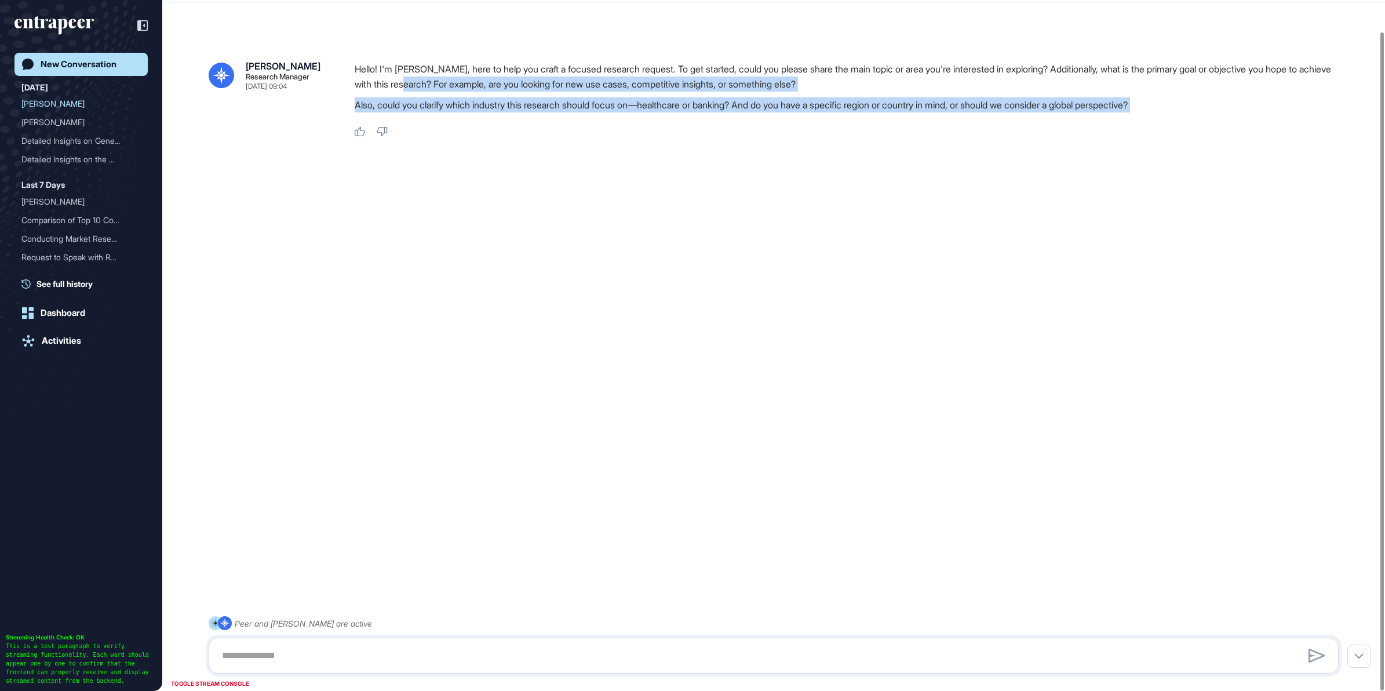
drag, startPoint x: 482, startPoint y: 77, endPoint x: 1163, endPoint y: 120, distance: 682.4
click at [1163, 120] on div "Hello! I'm Reese, here to help you craft a focused research request. To get sta…" at bounding box center [851, 99] width 993 height 77
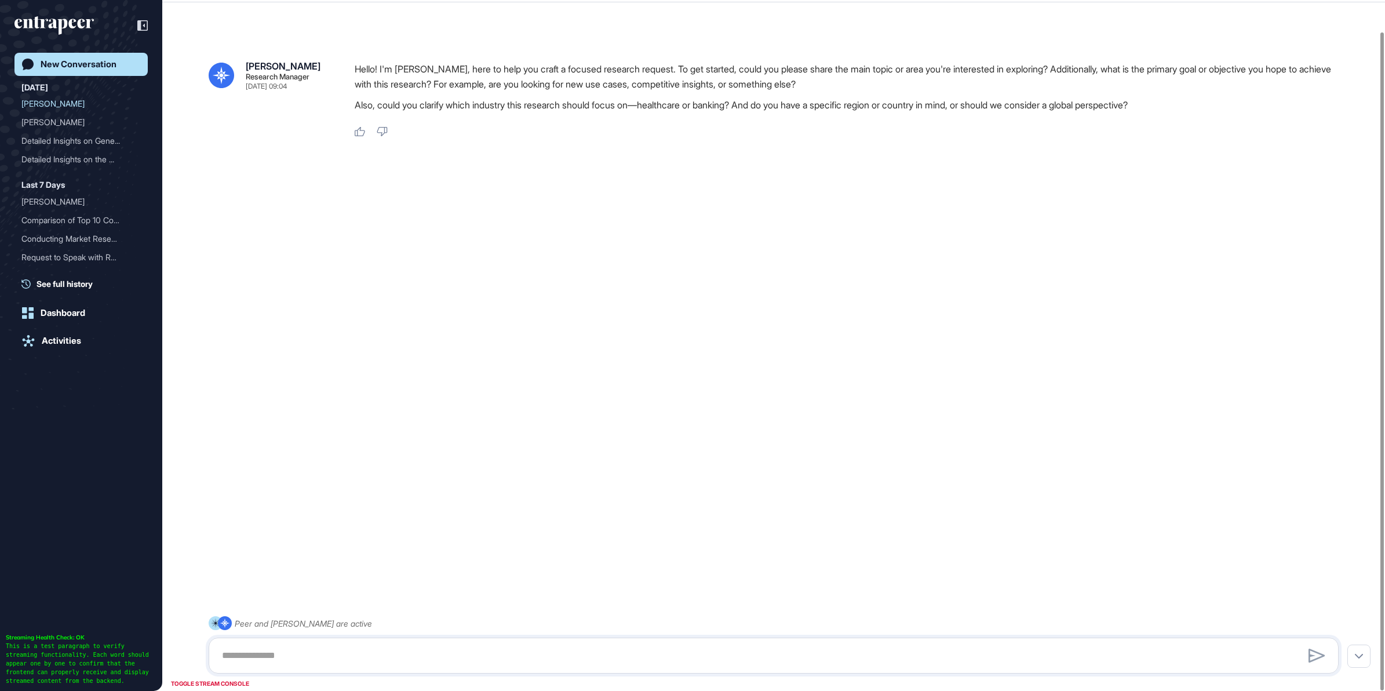
drag, startPoint x: 1163, startPoint y: 120, endPoint x: 1062, endPoint y: 259, distance: 171.8
click at [1062, 259] on div "Reese Research Manager Sep 12, 2025 09:04 Hello! I'm Reese, here to help you cr…" at bounding box center [773, 331] width 1223 height 622
click at [505, 664] on textarea at bounding box center [773, 655] width 1117 height 23
paste textarea "**********"
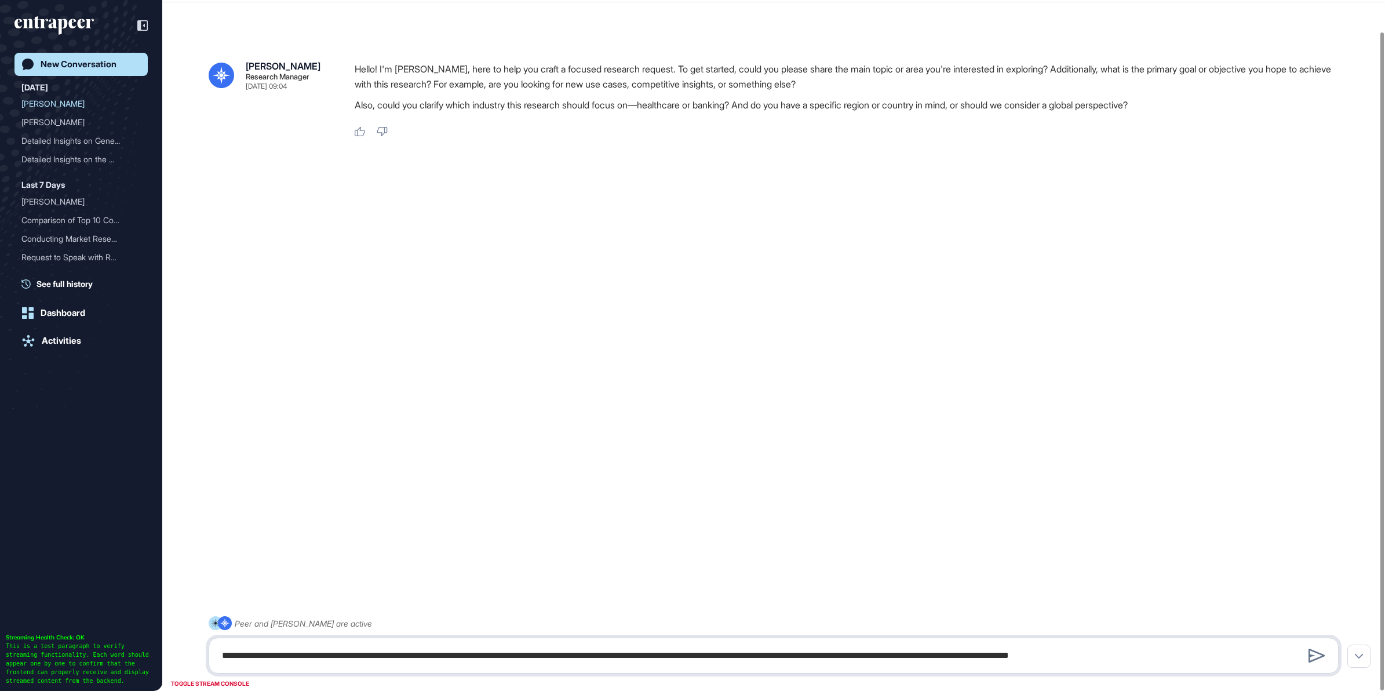
type textarea "**********"
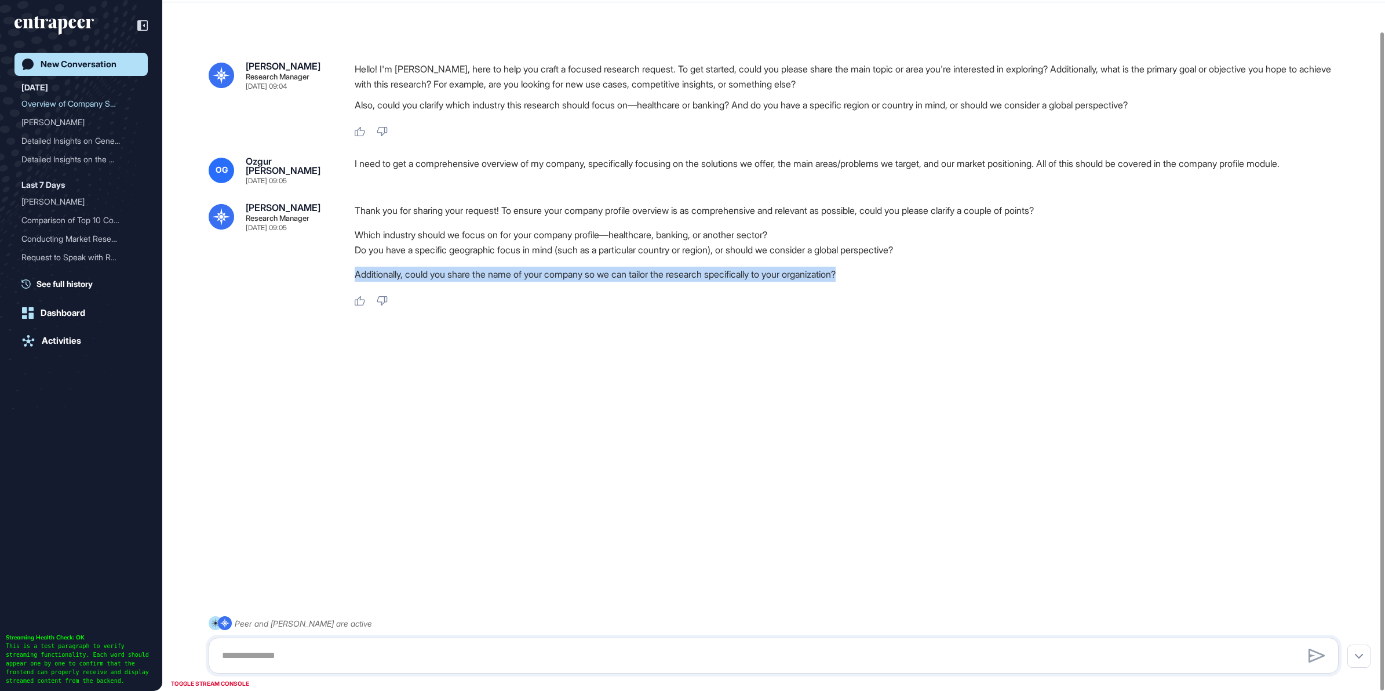
drag, startPoint x: 873, startPoint y: 270, endPoint x: 336, endPoint y: 268, distance: 536.7
click at [336, 268] on div "Reese Research Manager Sep 12, 2025 09:05 Thank you for sharing your request! T…" at bounding box center [774, 255] width 1130 height 104
click at [510, 647] on textarea at bounding box center [773, 655] width 1117 height 23
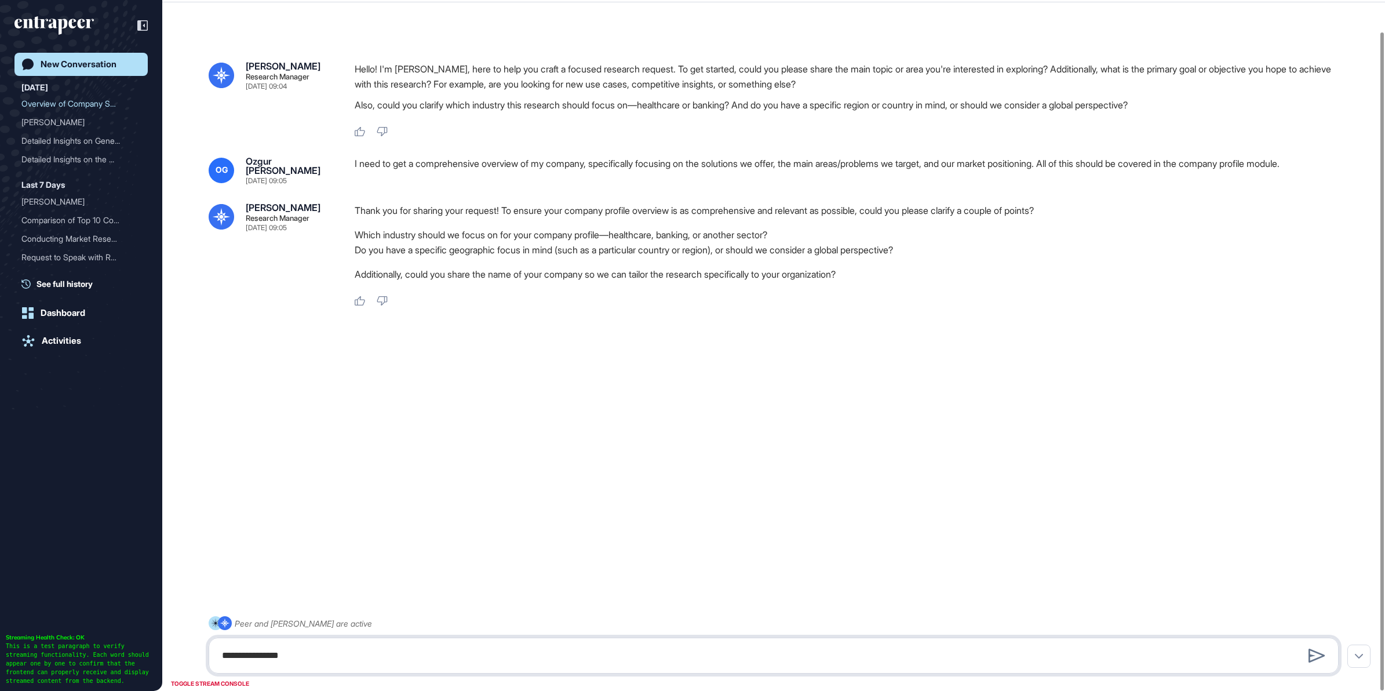
type textarea "**********"
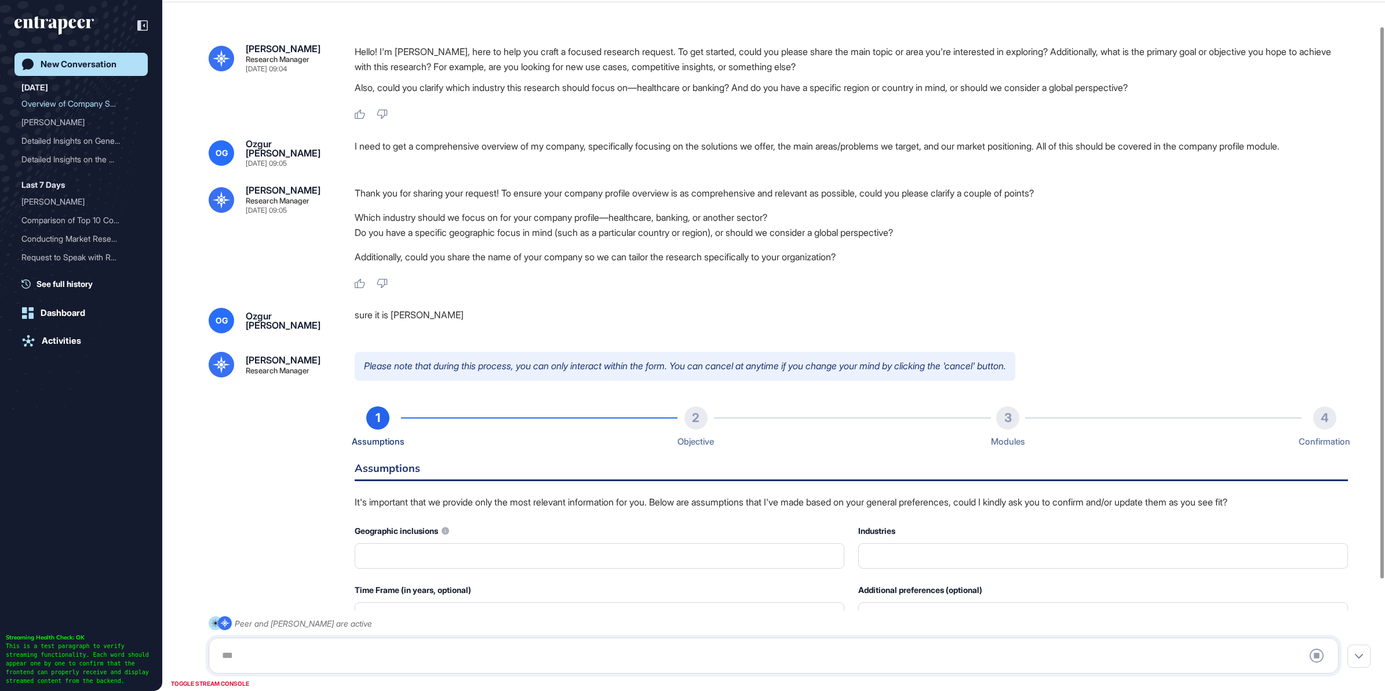
type input "**********"
type input "*"
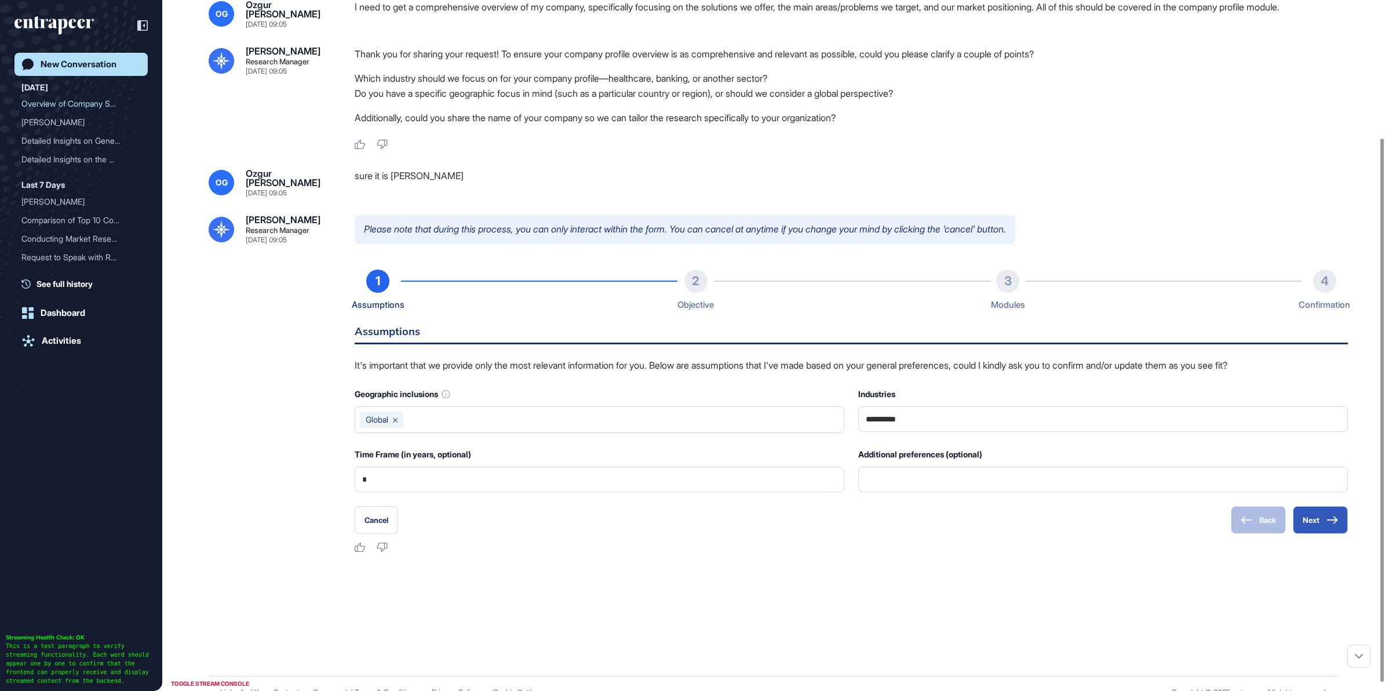
scroll to position [174, 0]
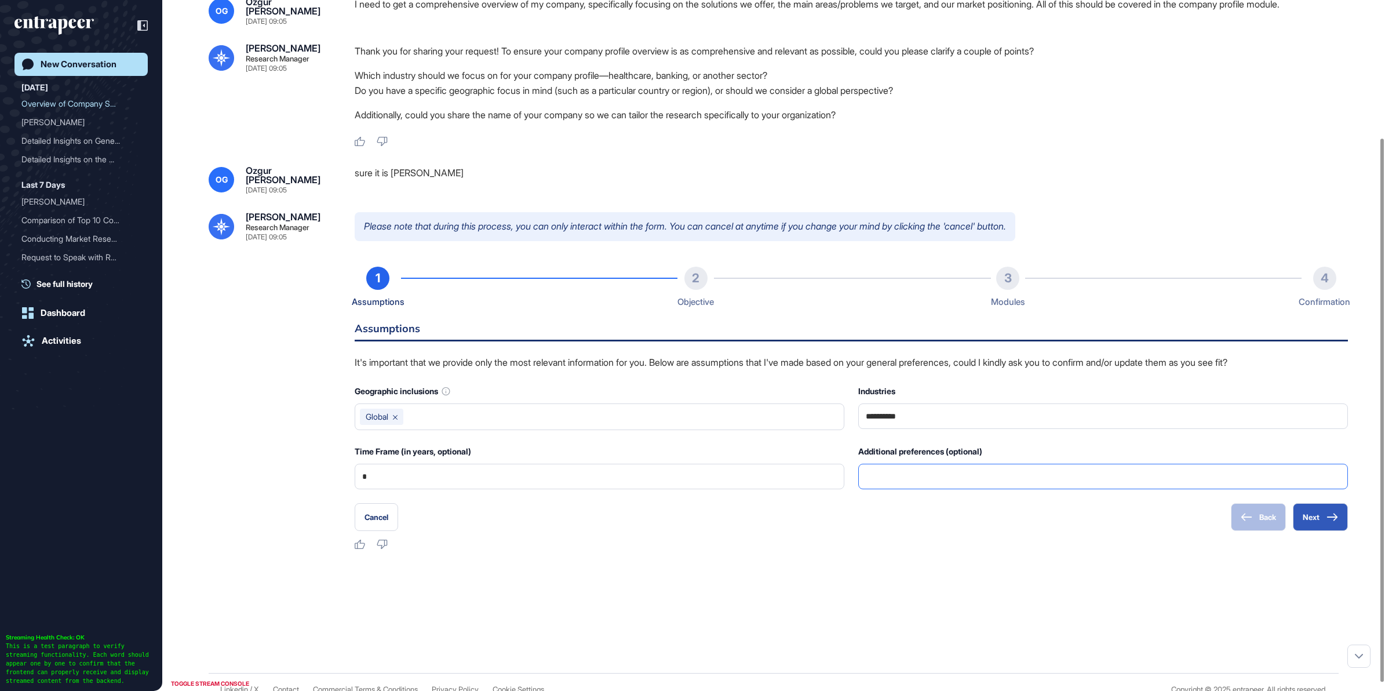
click at [1256, 479] on input "text" at bounding box center [1103, 476] width 475 height 24
type input "***"
click at [1319, 510] on button "Next" at bounding box center [1320, 517] width 55 height 28
click at [1308, 509] on button "Next" at bounding box center [1320, 517] width 55 height 28
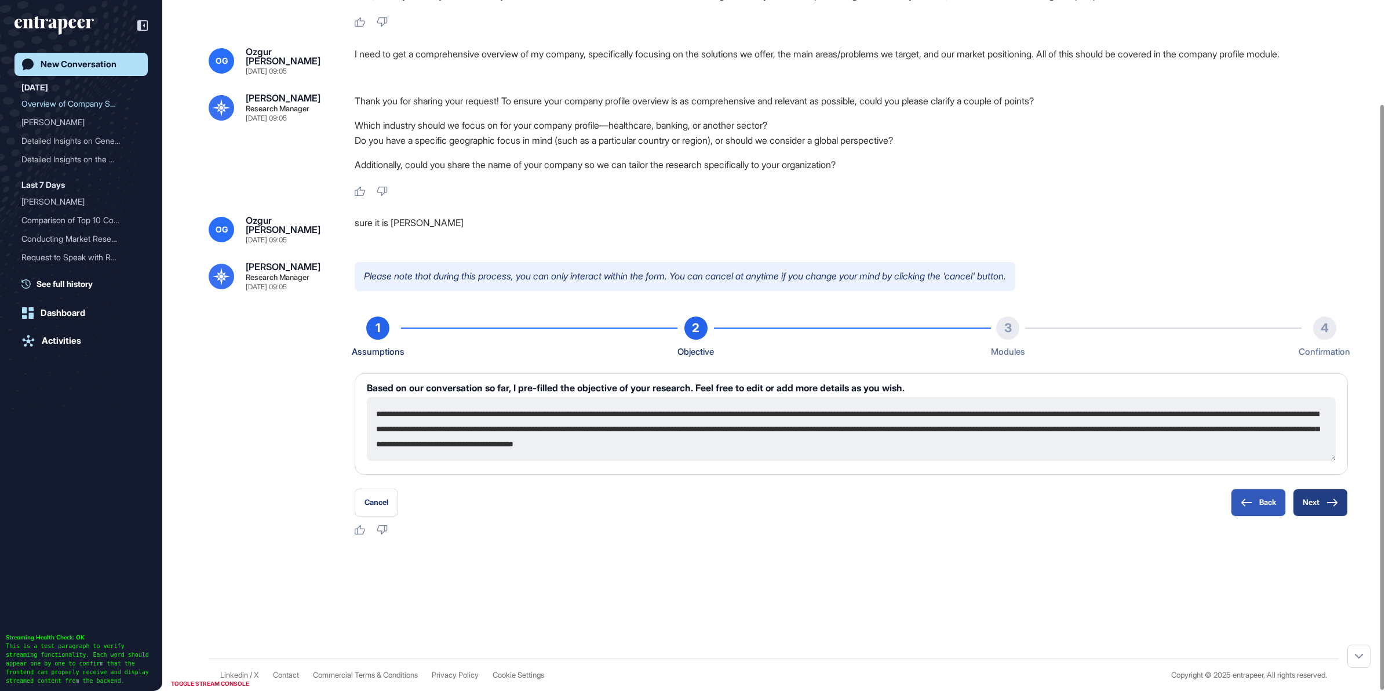
scroll to position [122, 0]
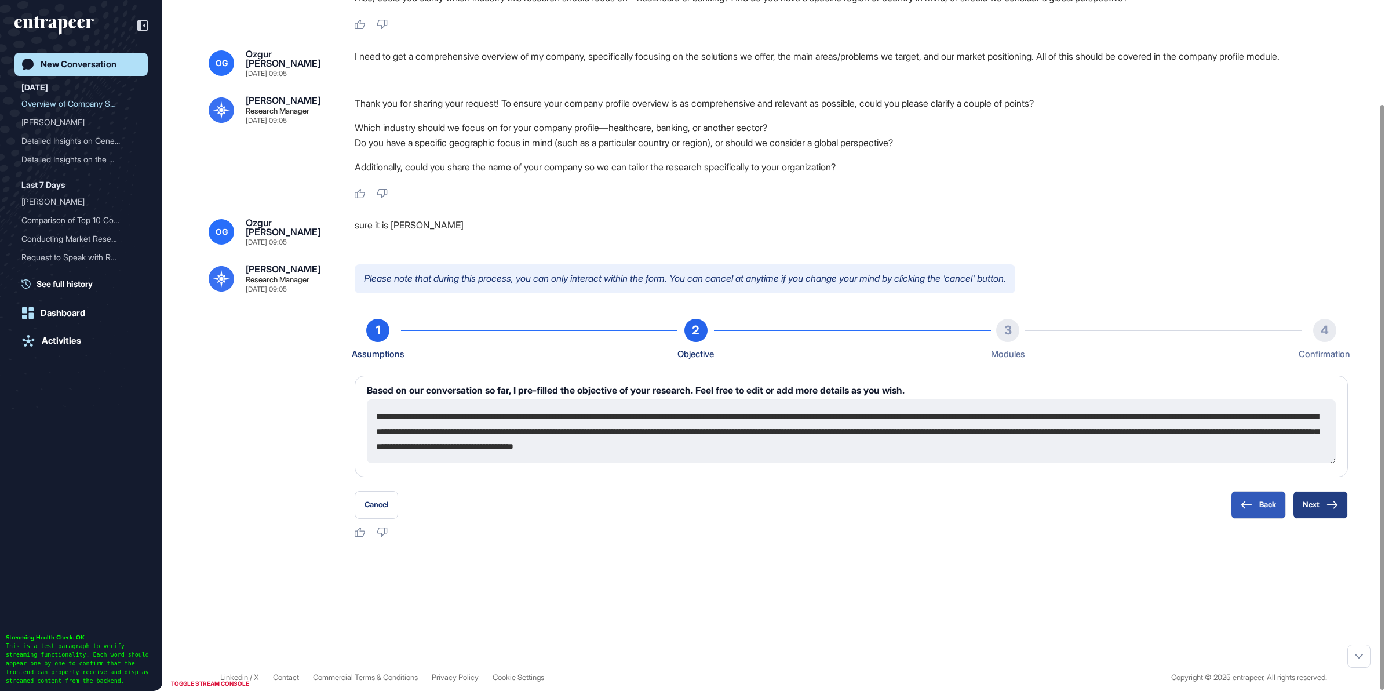
click at [1323, 503] on button "Next" at bounding box center [1320, 505] width 55 height 28
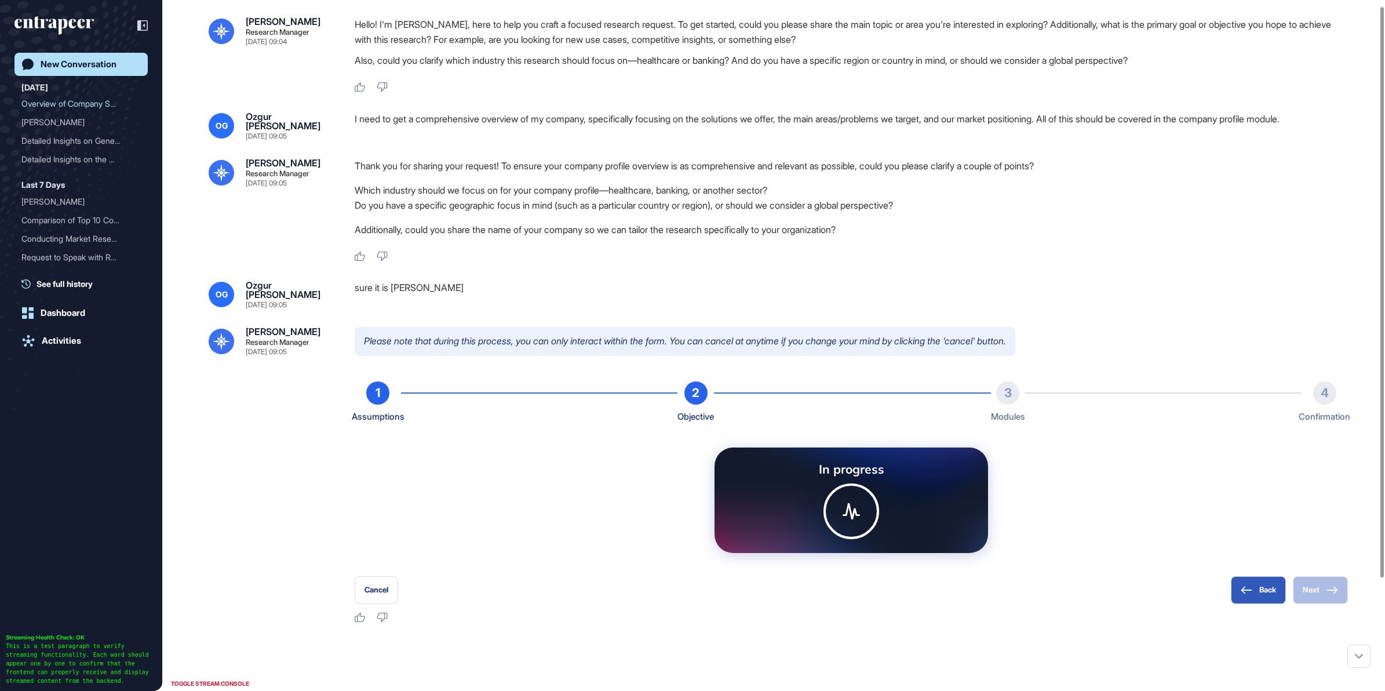
scroll to position [0, 0]
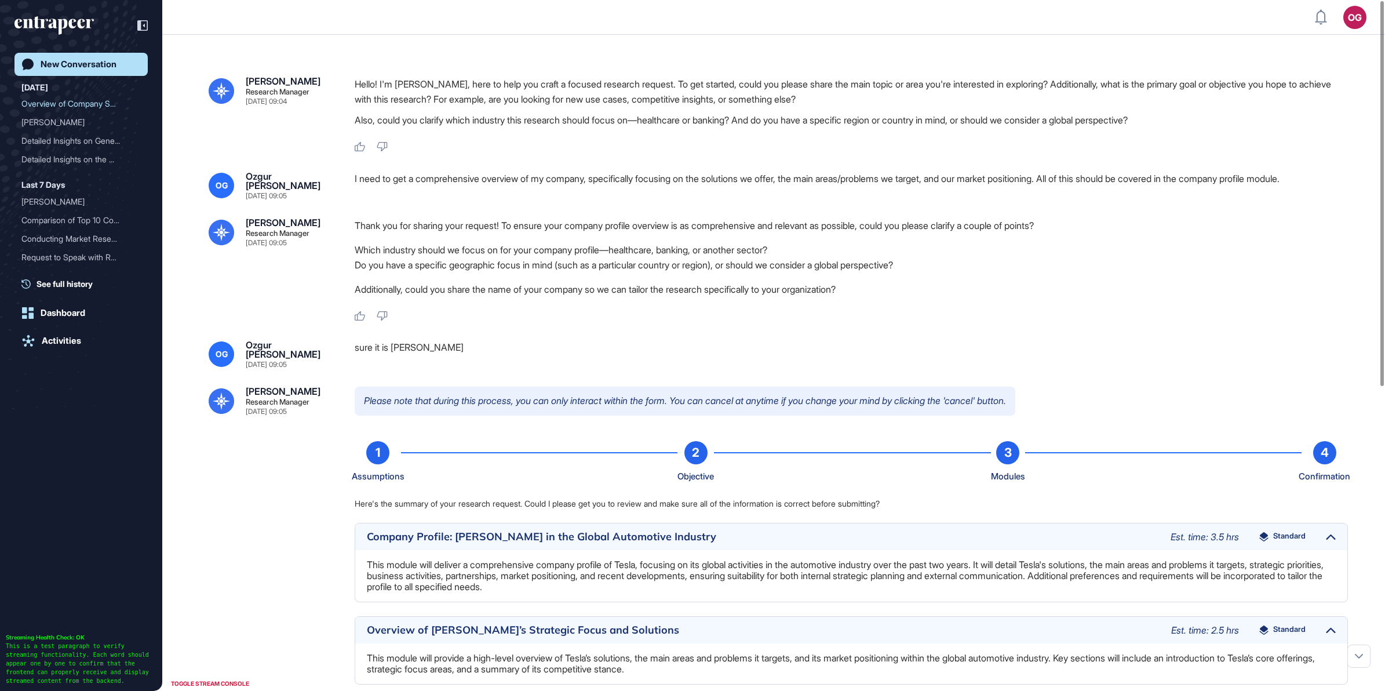
click at [515, 341] on div "sure it is tesla" at bounding box center [851, 354] width 993 height 28
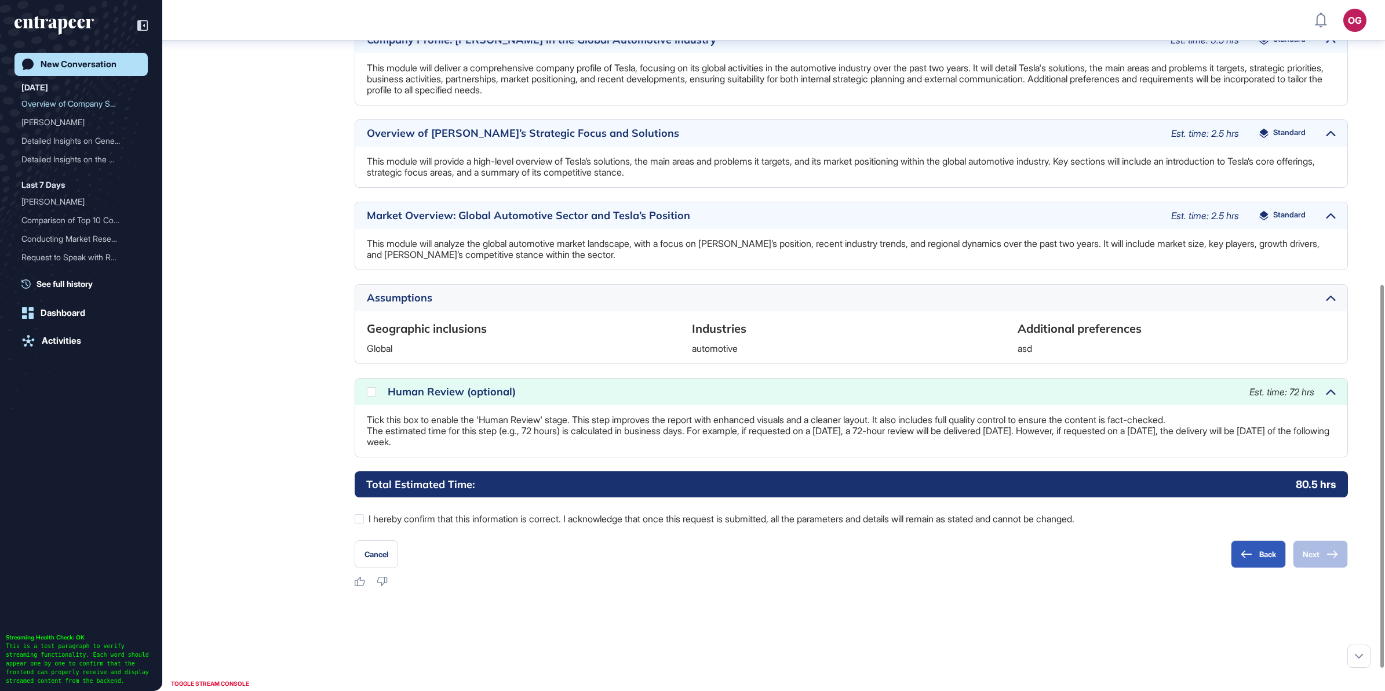
scroll to position [512, 0]
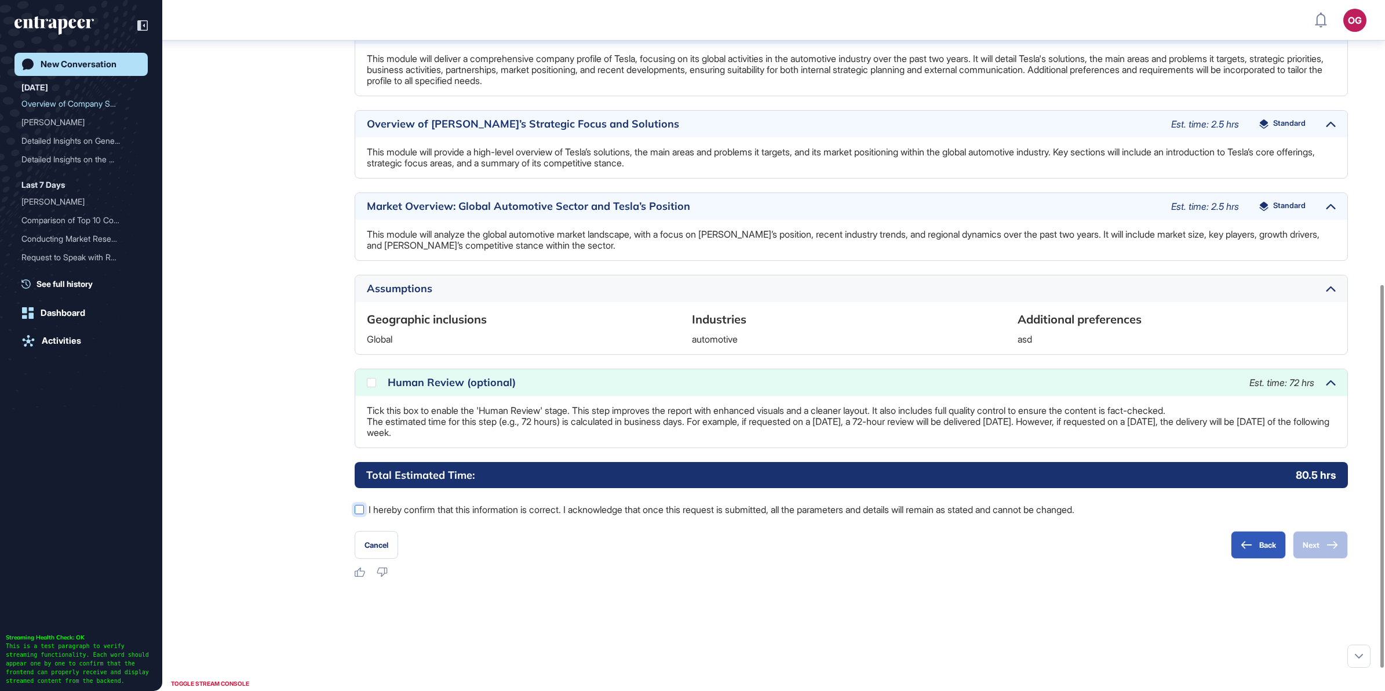
click at [364, 505] on label "I hereby confirm that this information is correct. I acknowledge that once this…" at bounding box center [851, 509] width 993 height 15
click at [1332, 549] on button "Next" at bounding box center [1320, 545] width 55 height 28
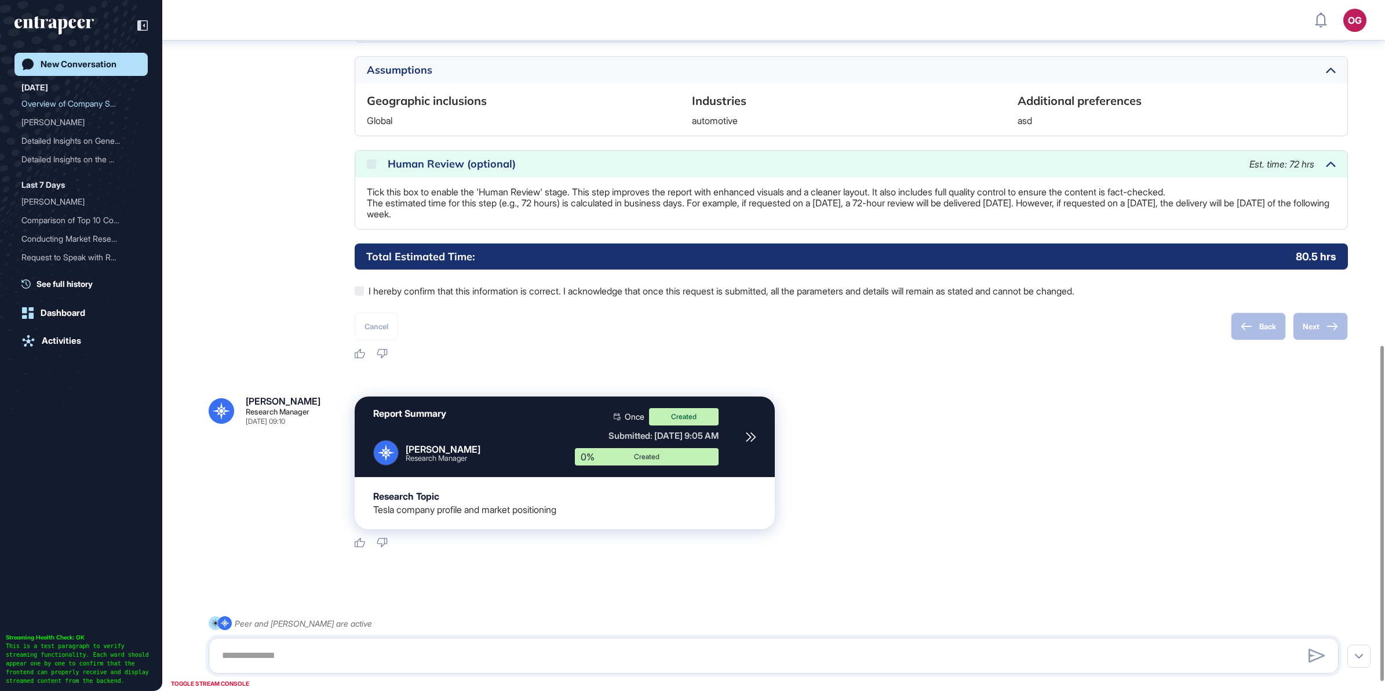
scroll to position [730, 0]
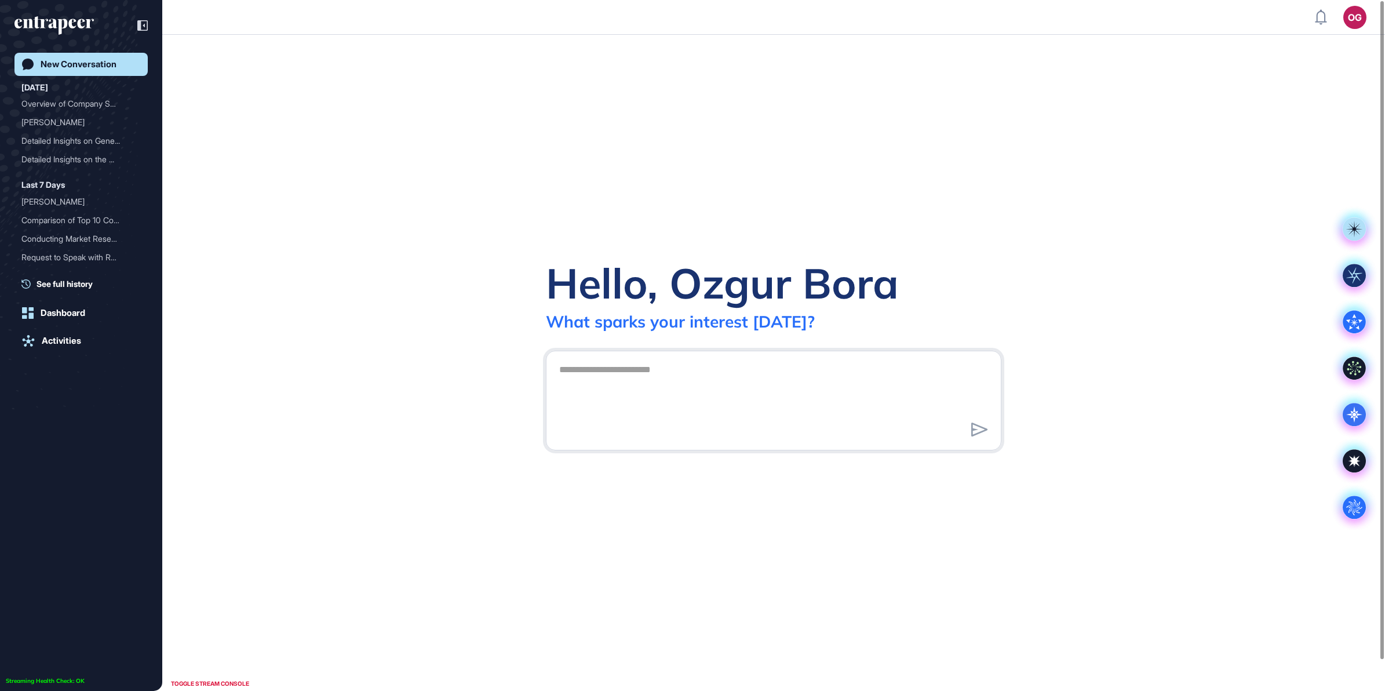
scroll to position [1, 1]
click at [711, 380] on textarea at bounding box center [773, 398] width 443 height 81
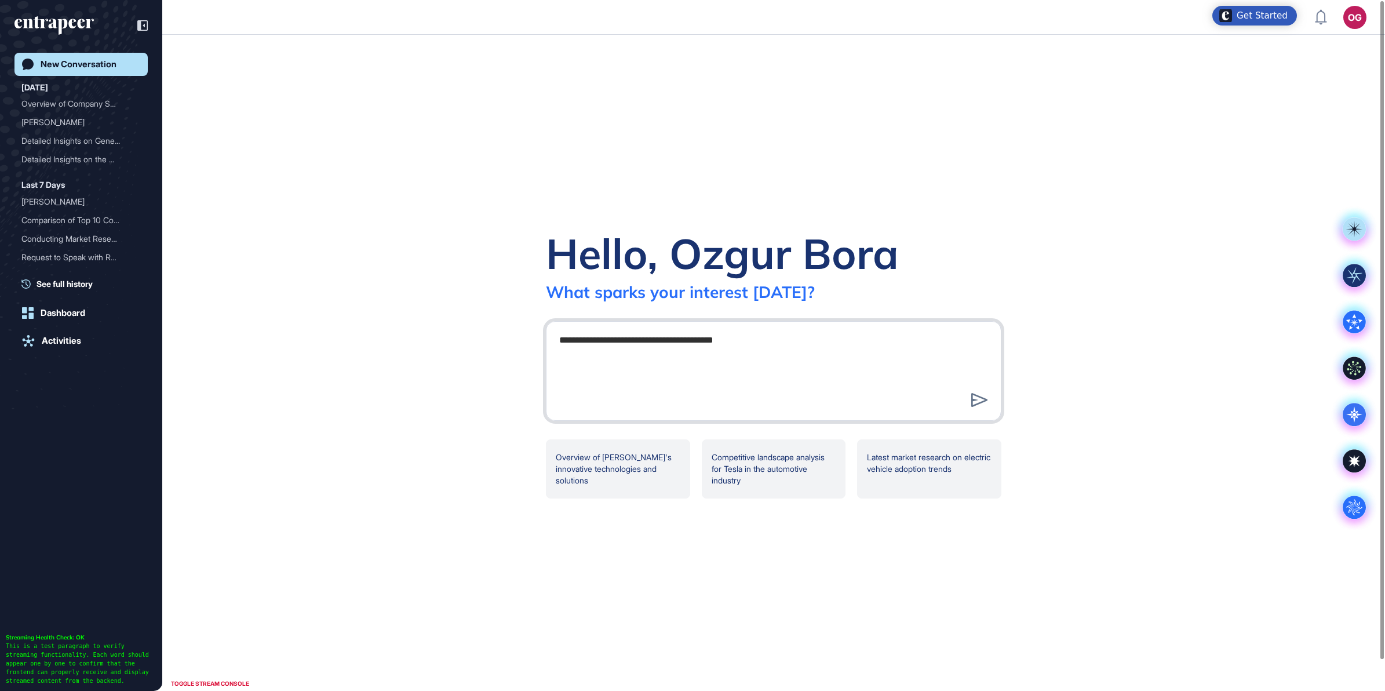
type textarea "**********"
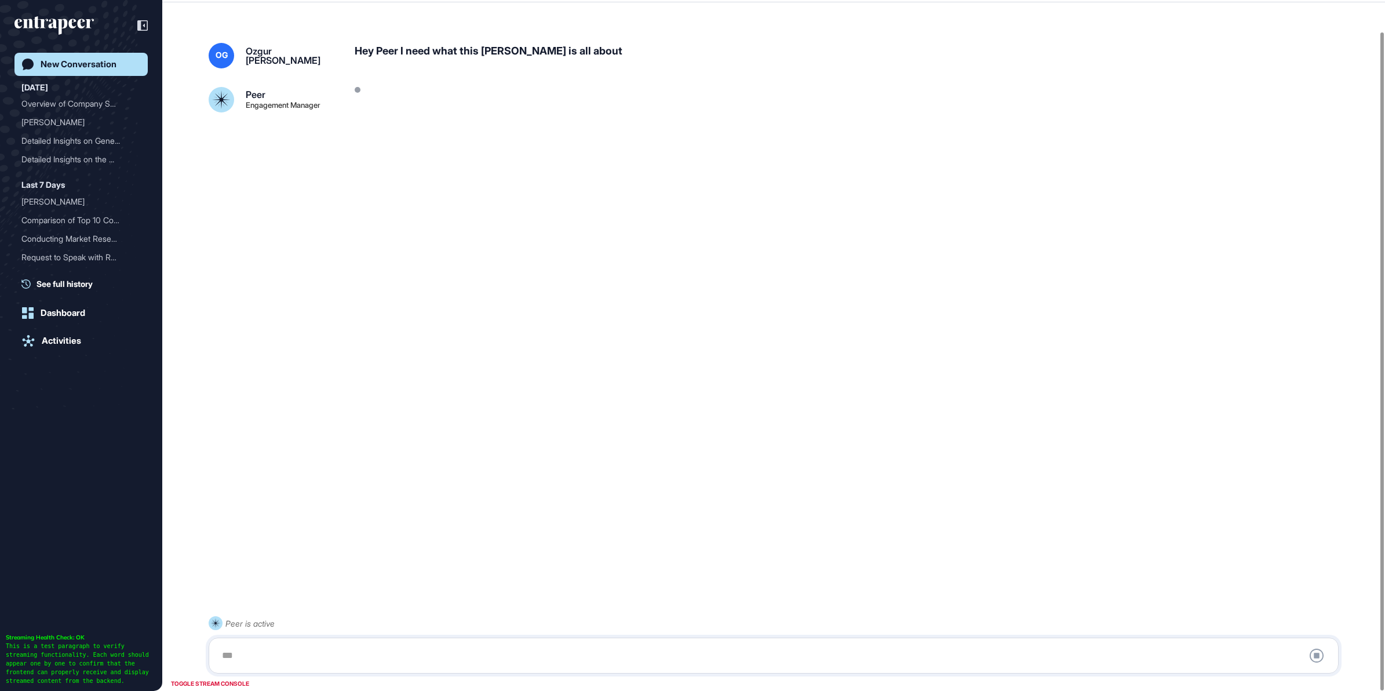
scroll to position [32, 0]
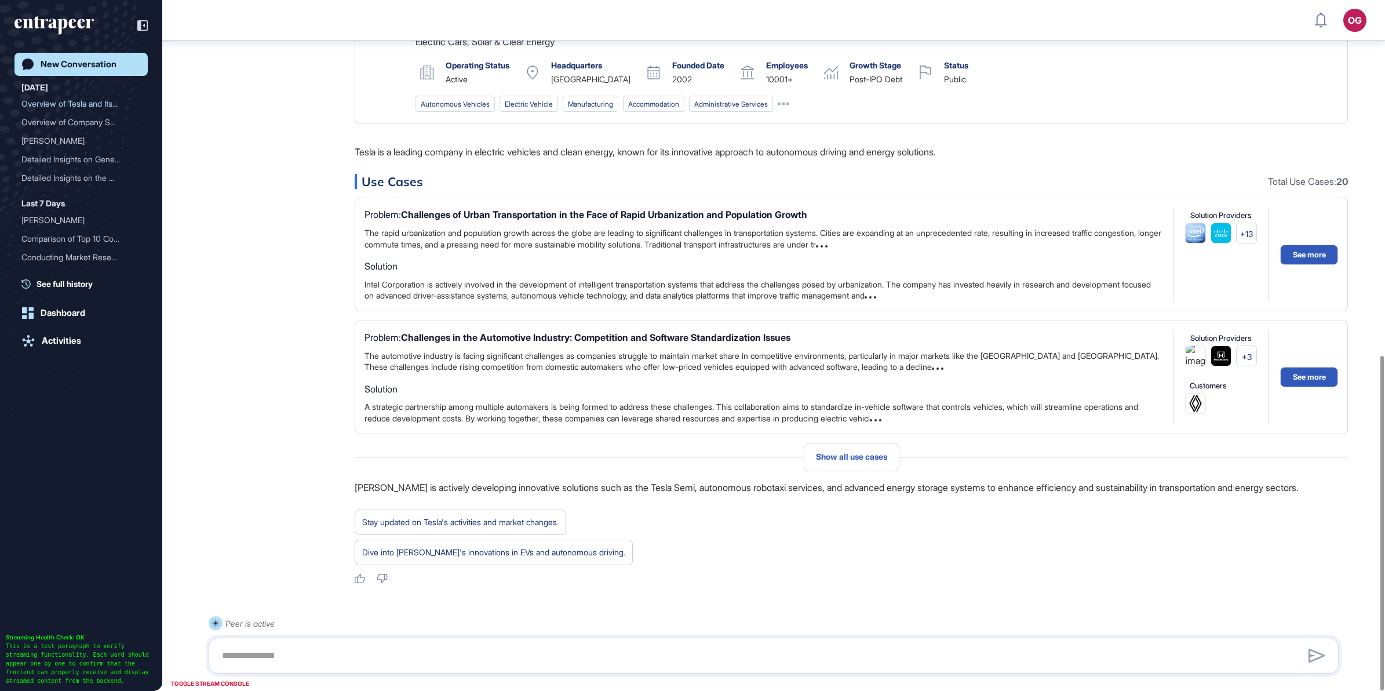
scroll to position [733, 0]
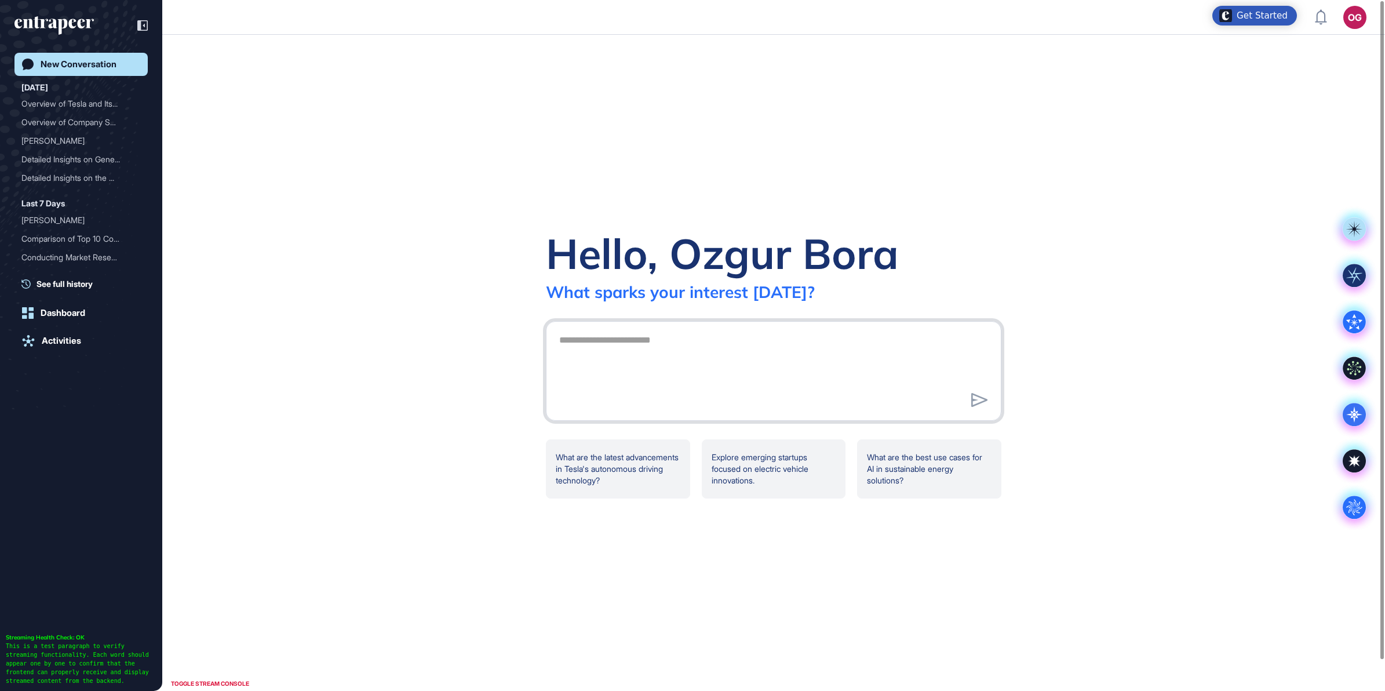
click at [650, 367] on textarea at bounding box center [773, 369] width 443 height 81
click at [696, 368] on textarea "**********" at bounding box center [773, 369] width 443 height 81
type textarea "**********"
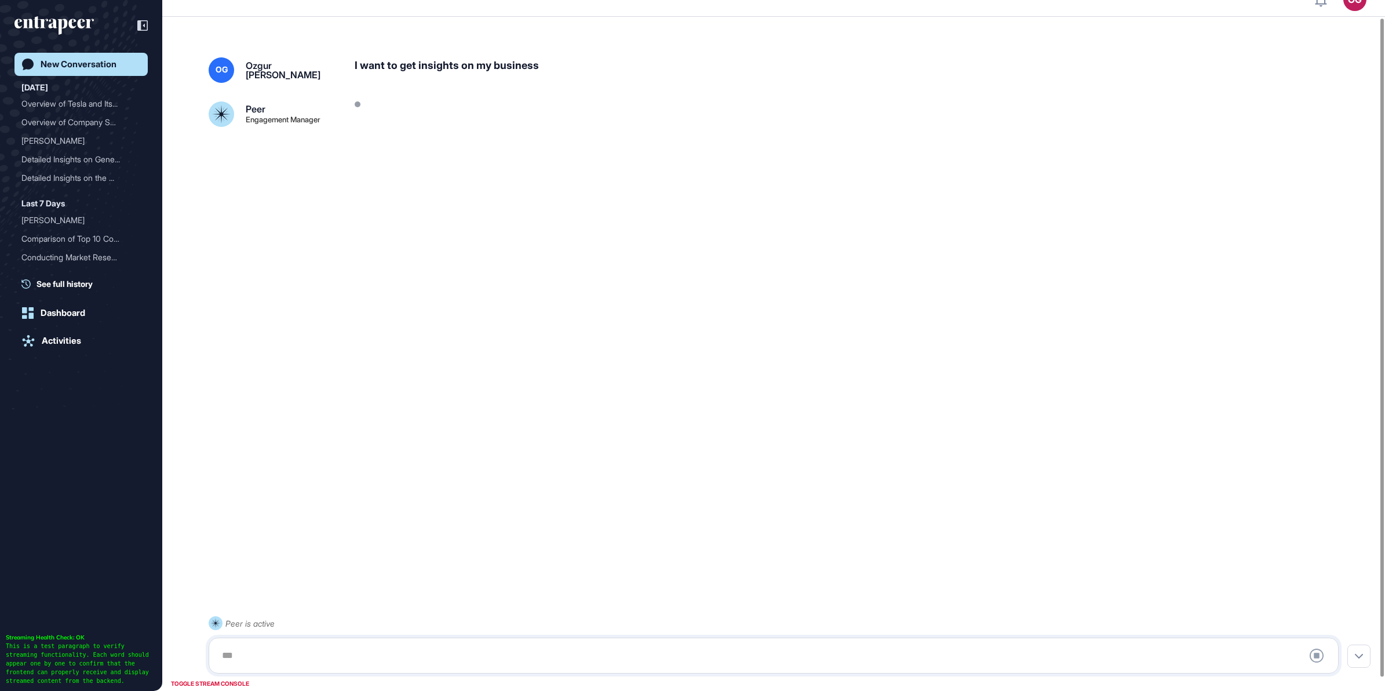
scroll to position [32, 0]
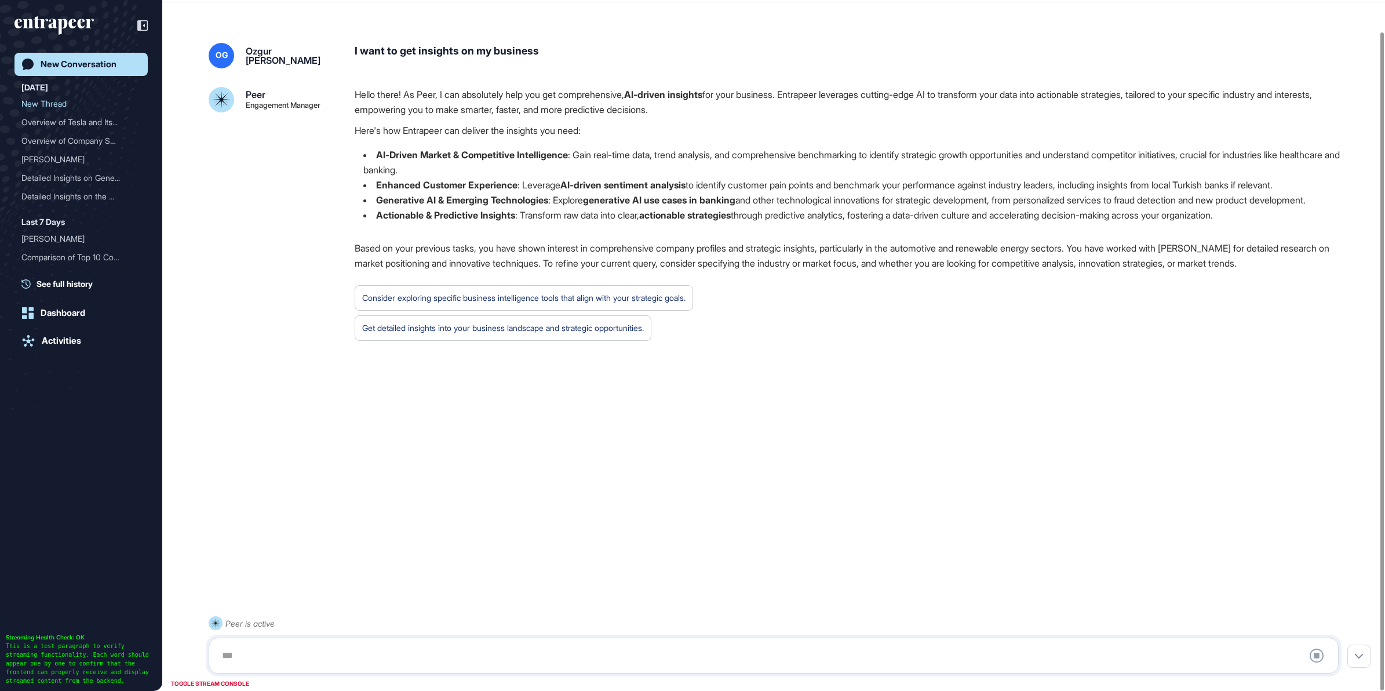
drag, startPoint x: 659, startPoint y: 132, endPoint x: 650, endPoint y: 173, distance: 42.2
click at [659, 132] on p "Here's how Entrapeer can deliver the insights you need:" at bounding box center [851, 130] width 993 height 15
click at [493, 650] on textarea at bounding box center [773, 655] width 1117 height 23
drag, startPoint x: 1097, startPoint y: 490, endPoint x: 722, endPoint y: 556, distance: 380.8
click at [1097, 491] on div "OG [PERSON_NAME] [DATE] 09:32 I want to get insights on my business Peer Engage…" at bounding box center [773, 331] width 1223 height 622
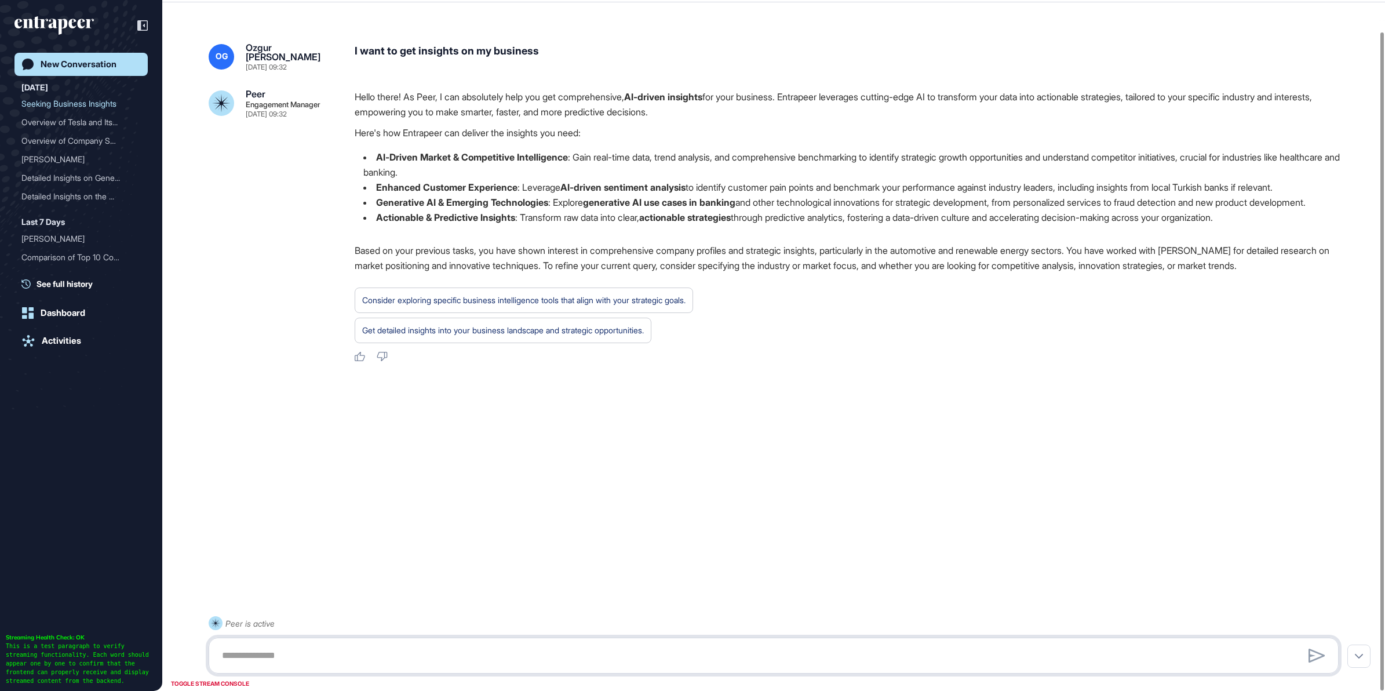
click at [578, 657] on textarea at bounding box center [773, 655] width 1117 height 23
type textarea "**********"
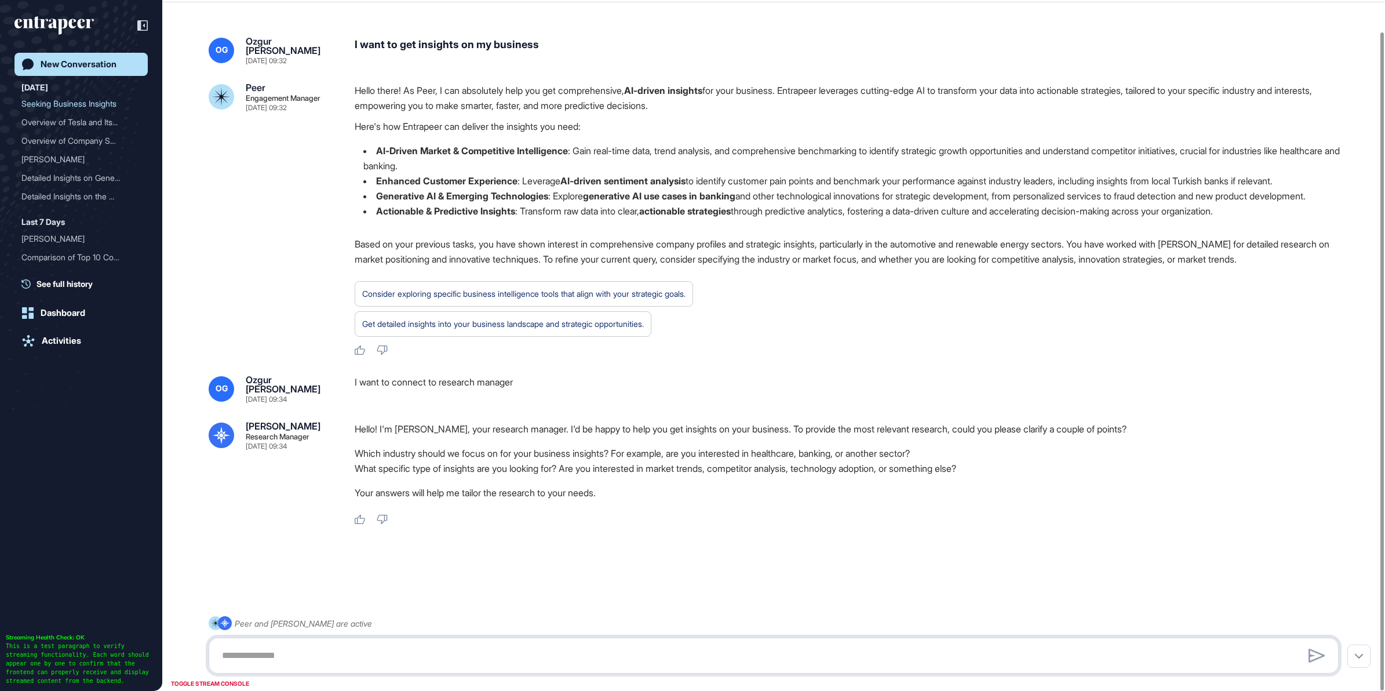
click at [413, 652] on textarea at bounding box center [773, 655] width 1117 height 23
paste textarea "**********"
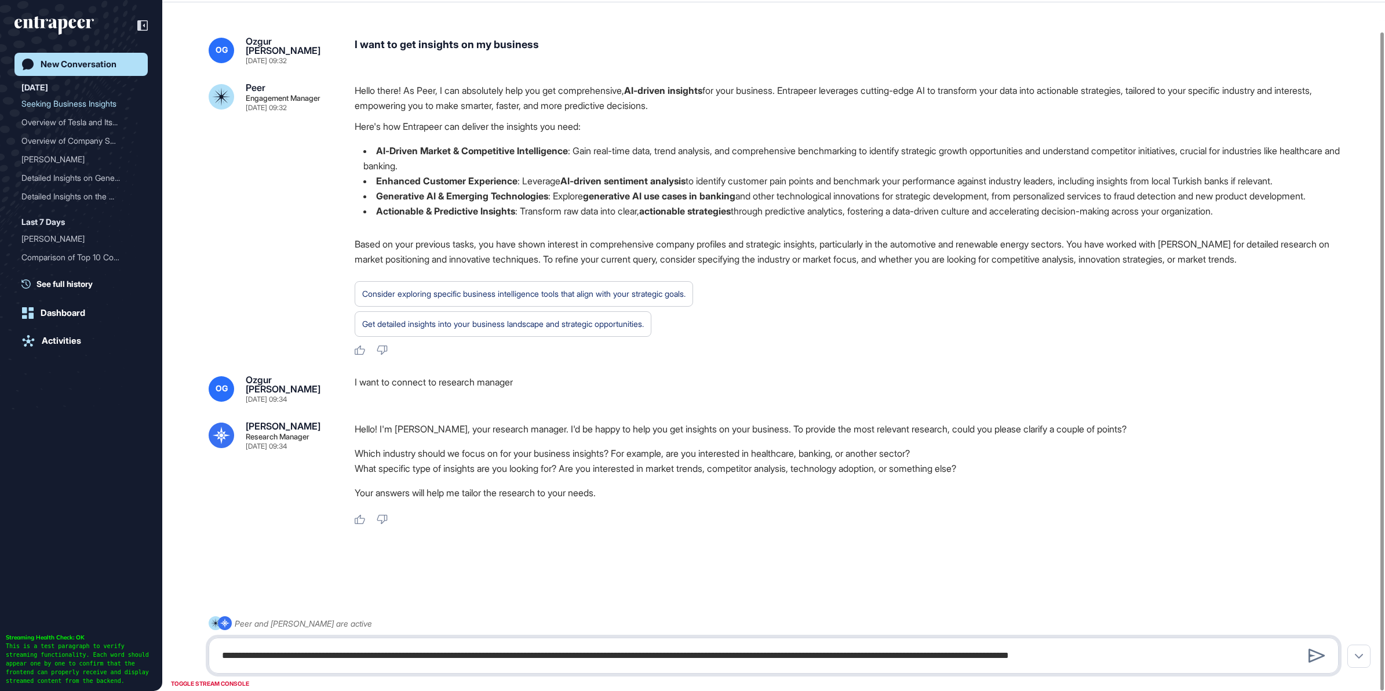
type textarea "**********"
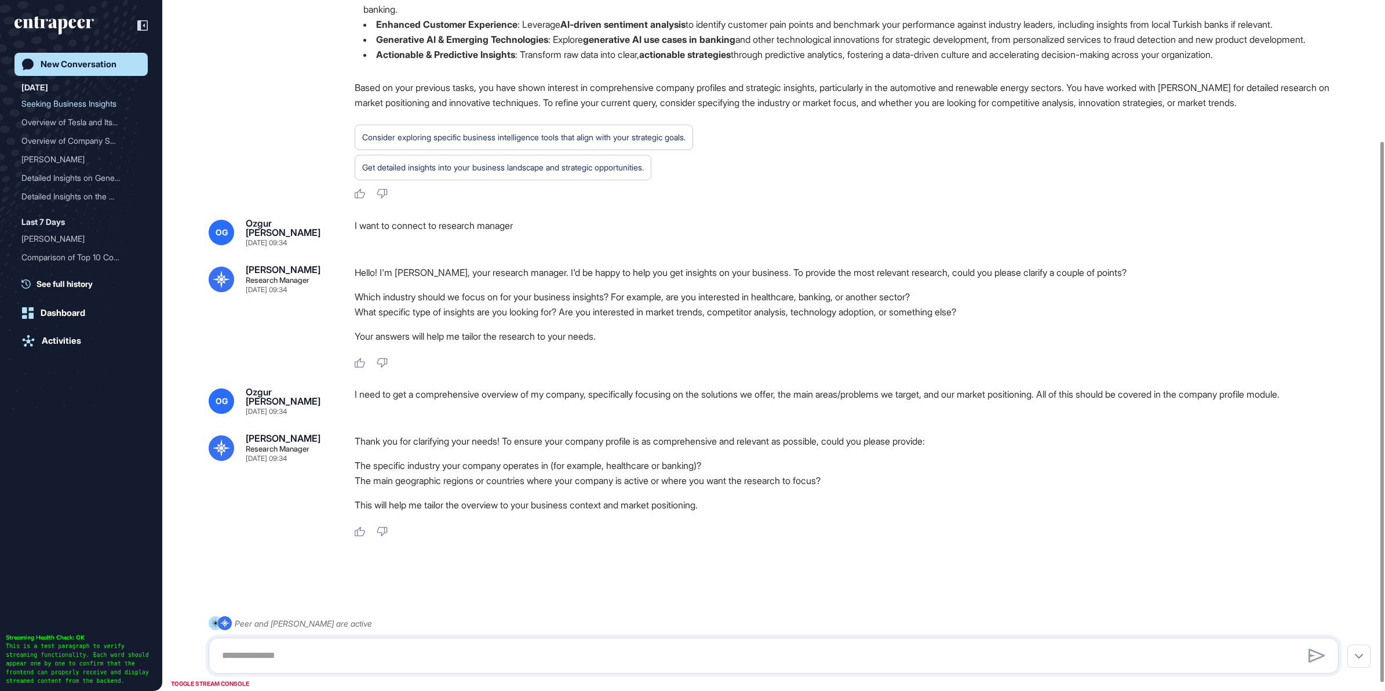
scroll to position [190, 0]
